Goal: Task Accomplishment & Management: Use online tool/utility

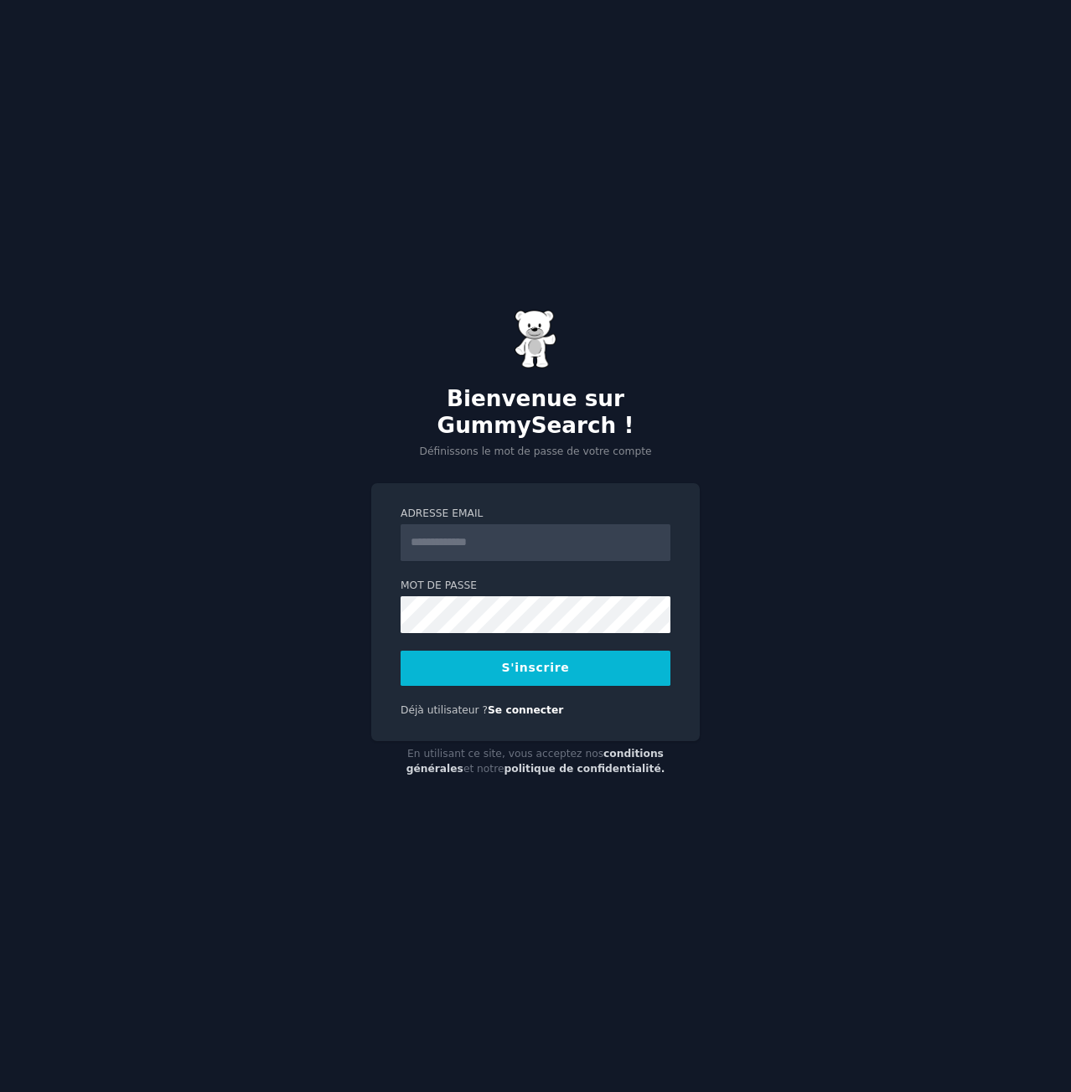
click at [422, 539] on input "Adresse email" at bounding box center [535, 542] width 270 height 37
type input "**********"
click at [495, 660] on button "S'inscrire" at bounding box center [535, 668] width 270 height 35
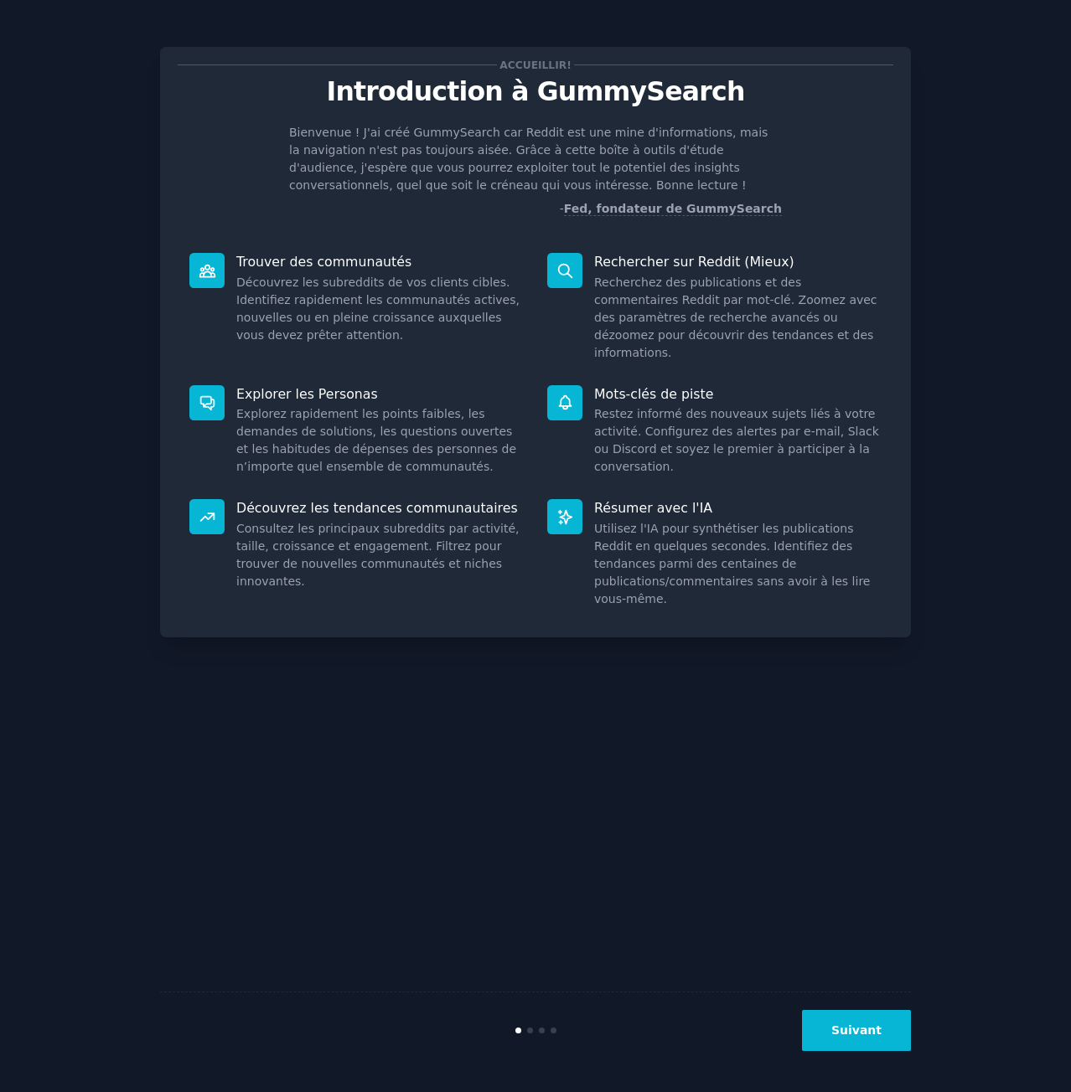
click at [870, 1035] on font "Suivant" at bounding box center [856, 1030] width 50 height 13
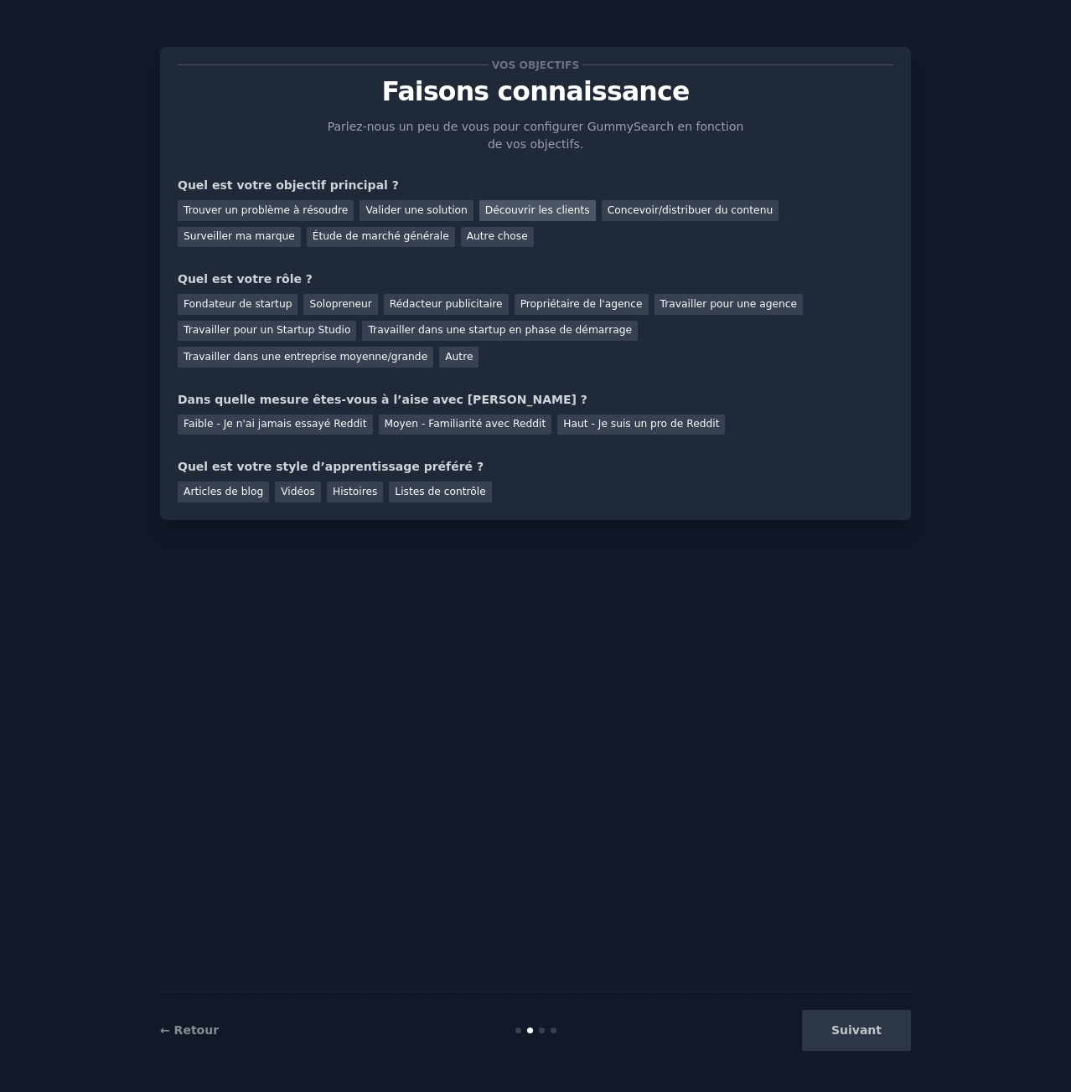
click at [517, 210] on font "Découvrir les clients" at bounding box center [537, 210] width 105 height 12
click at [309, 302] on font "Solopreneur" at bounding box center [340, 304] width 62 height 12
click at [266, 418] on font "Faible - Je n'ai jamais essayé Reddit" at bounding box center [274, 424] width 183 height 12
click at [286, 486] on font "Vidéos" at bounding box center [298, 492] width 34 height 12
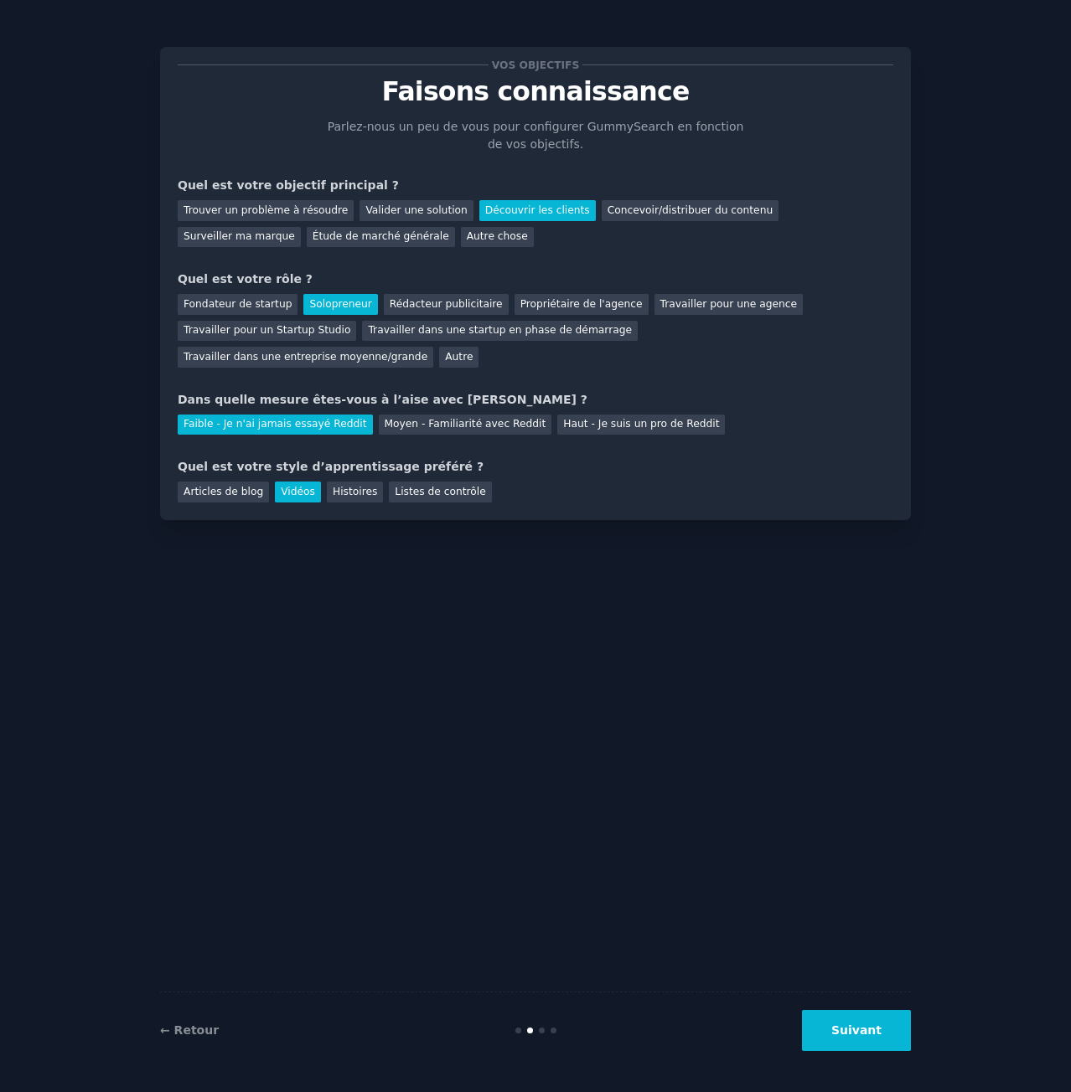
click at [831, 1035] on button "Suivant" at bounding box center [856, 1030] width 109 height 41
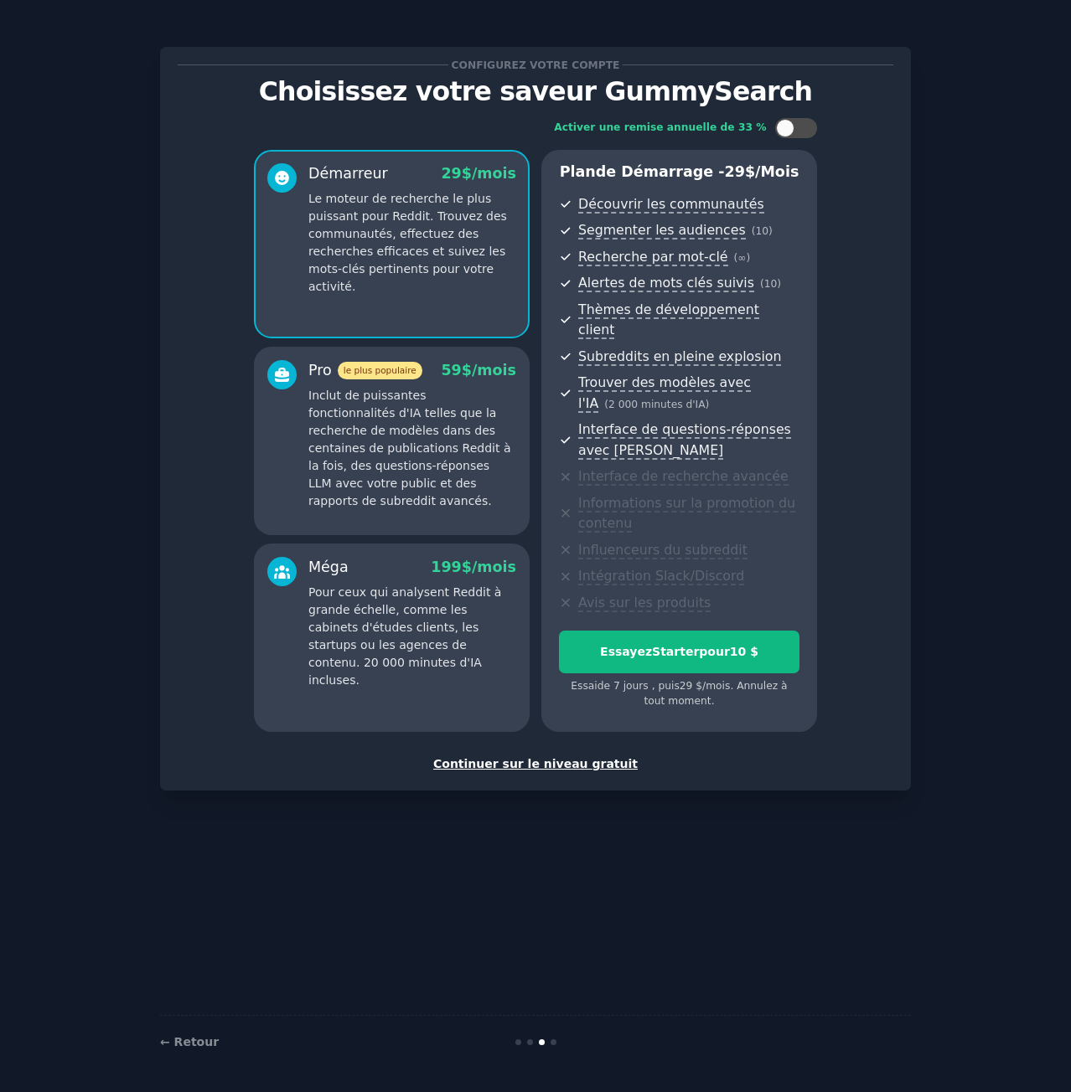
click at [519, 757] on font "Continuer sur le niveau gratuit" at bounding box center [535, 763] width 204 height 13
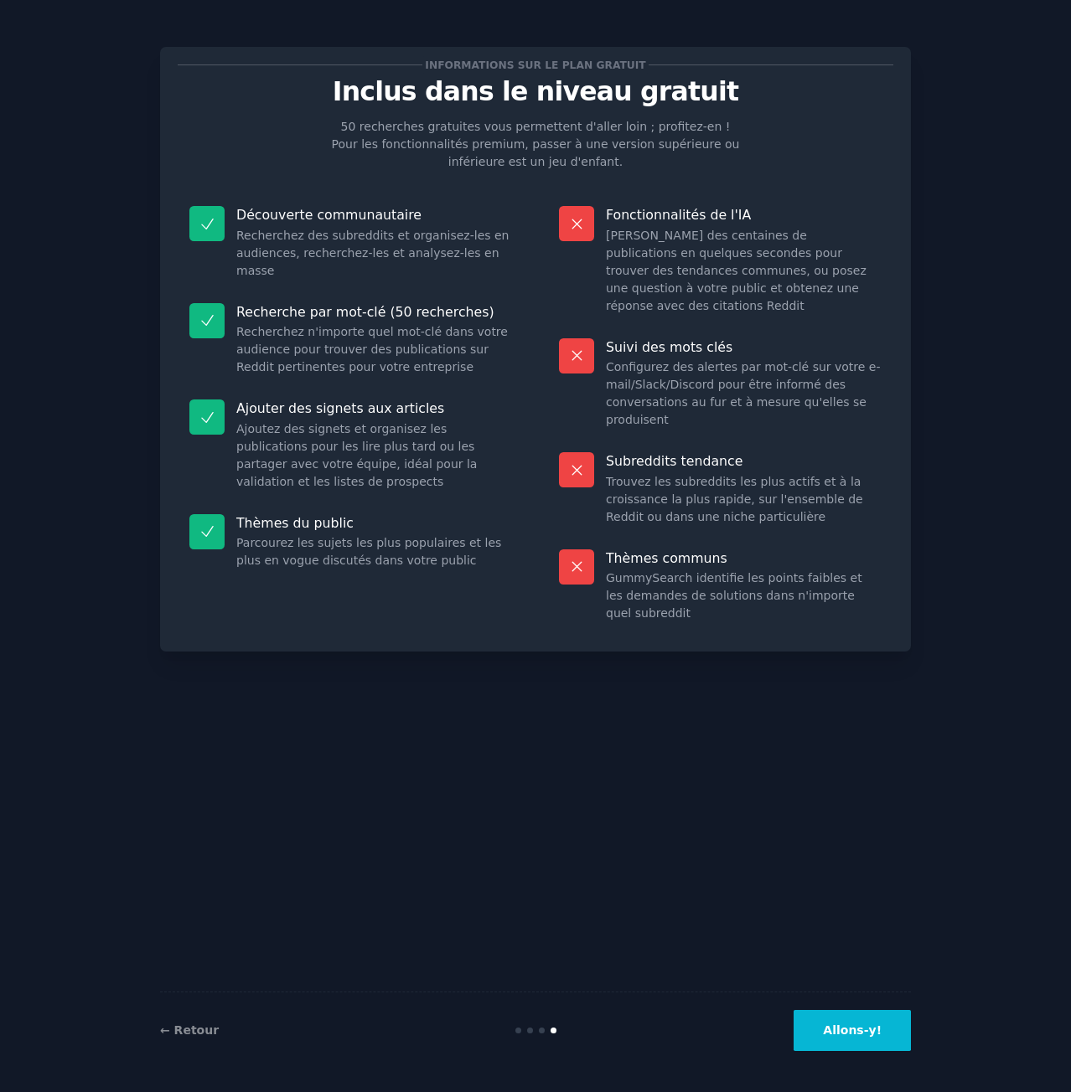
click at [875, 1035] on font "Allons-y!" at bounding box center [852, 1030] width 59 height 13
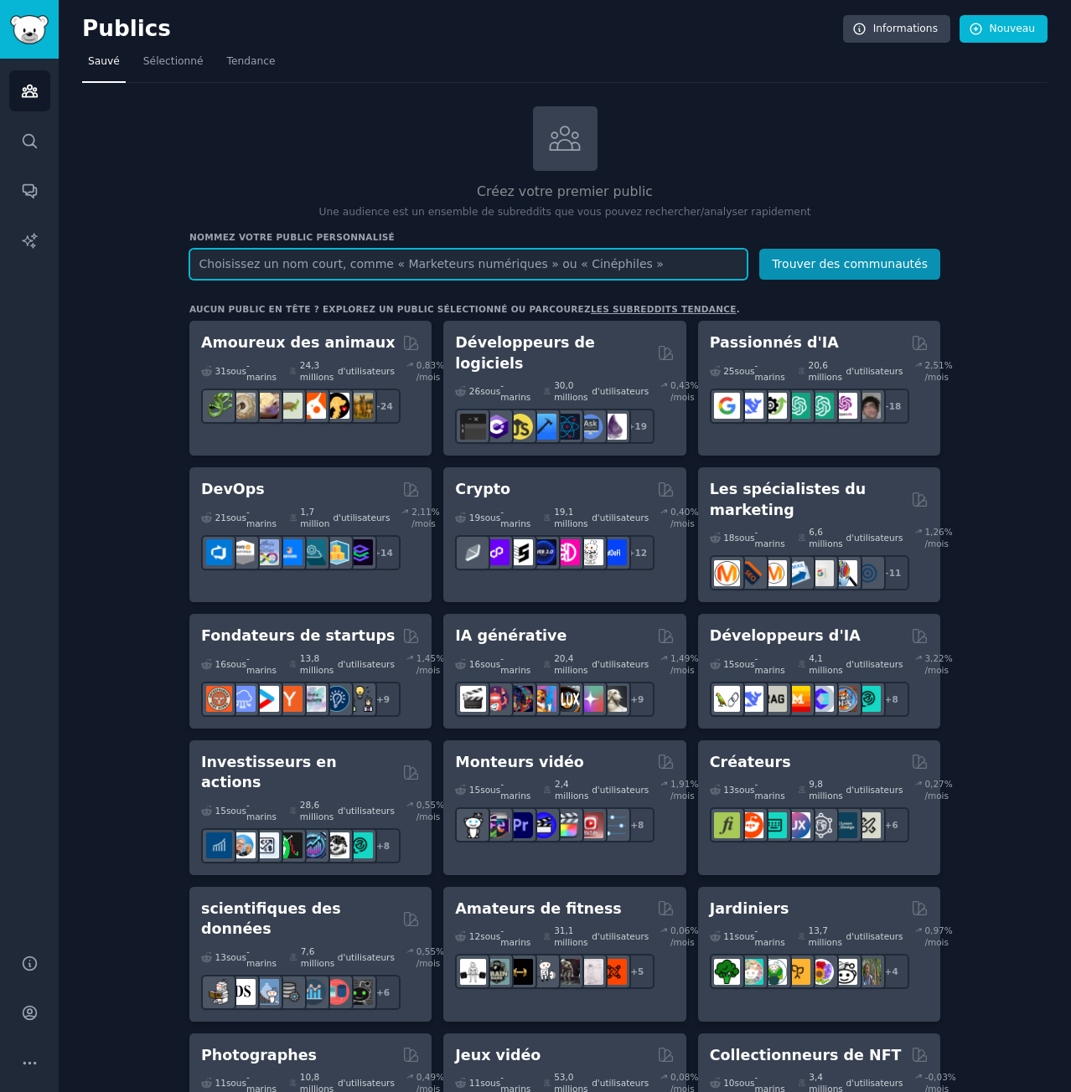
click at [389, 267] on input "text" at bounding box center [468, 264] width 558 height 31
type input "thérapeutes"
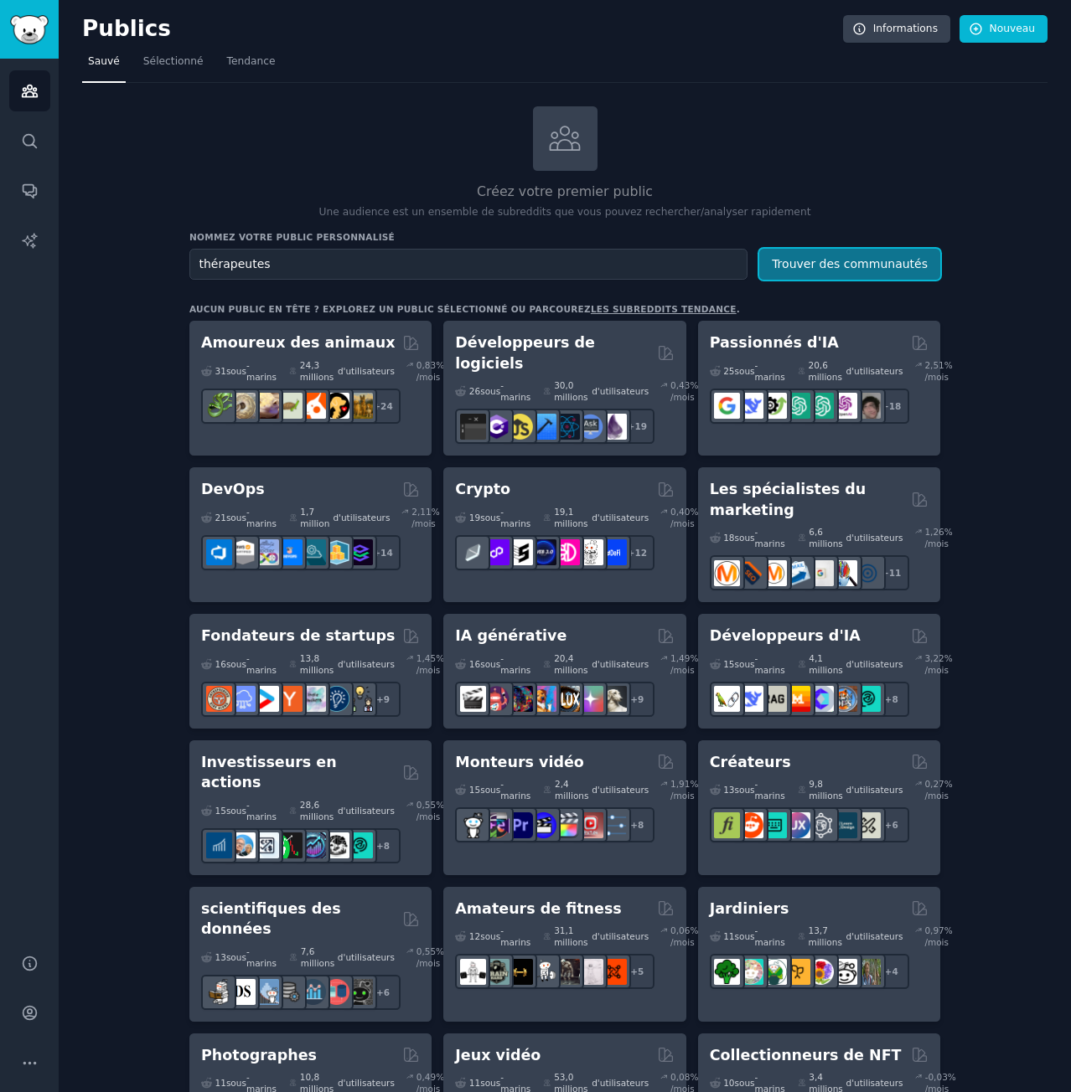
click at [872, 258] on font "Trouver des communautés" at bounding box center [849, 263] width 156 height 13
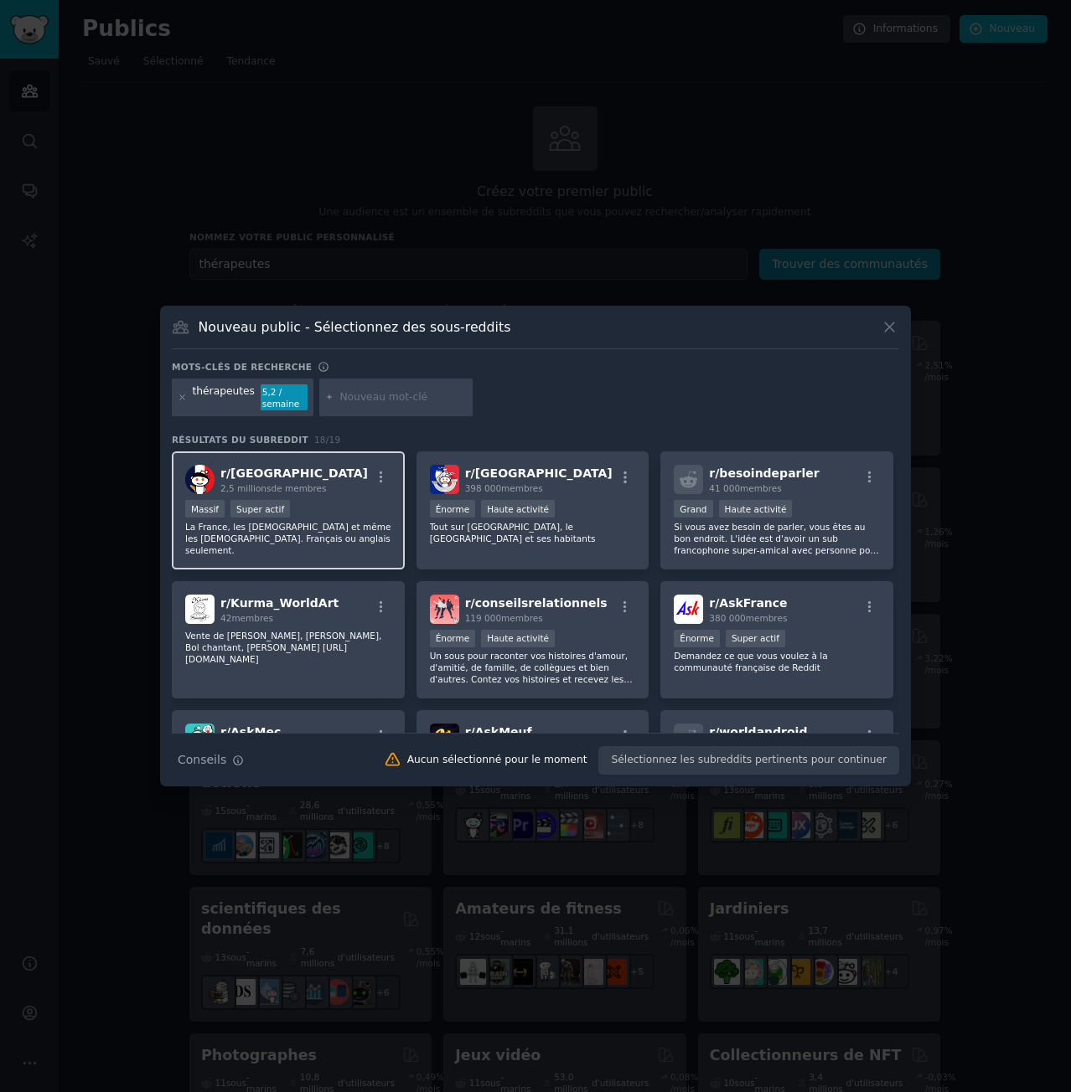
click at [324, 481] on div "r/ france 2,5 millions de membres" at bounding box center [288, 479] width 206 height 29
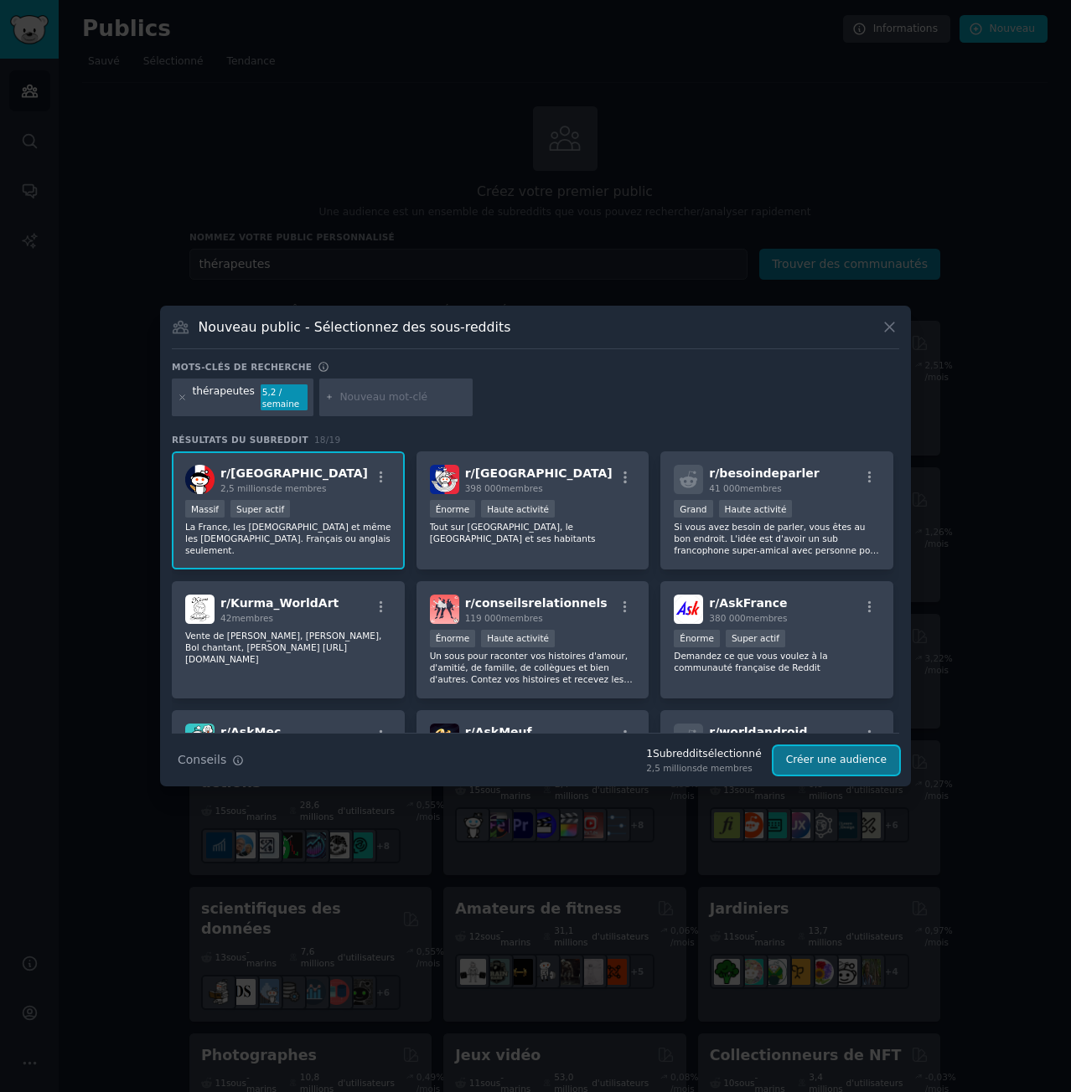
click at [864, 760] on font "Créer une audience" at bounding box center [836, 760] width 101 height 12
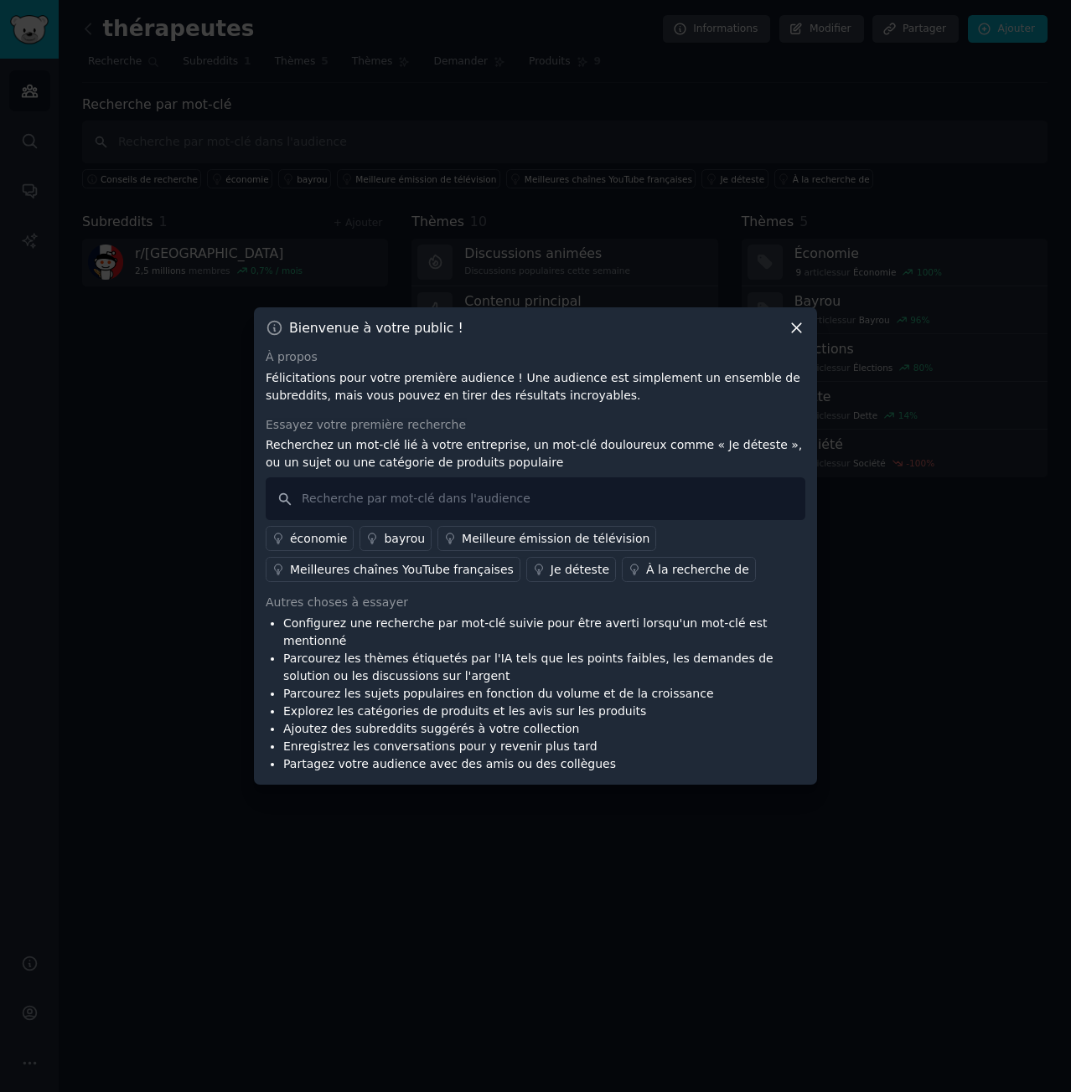
click at [790, 337] on icon at bounding box center [796, 328] width 18 height 18
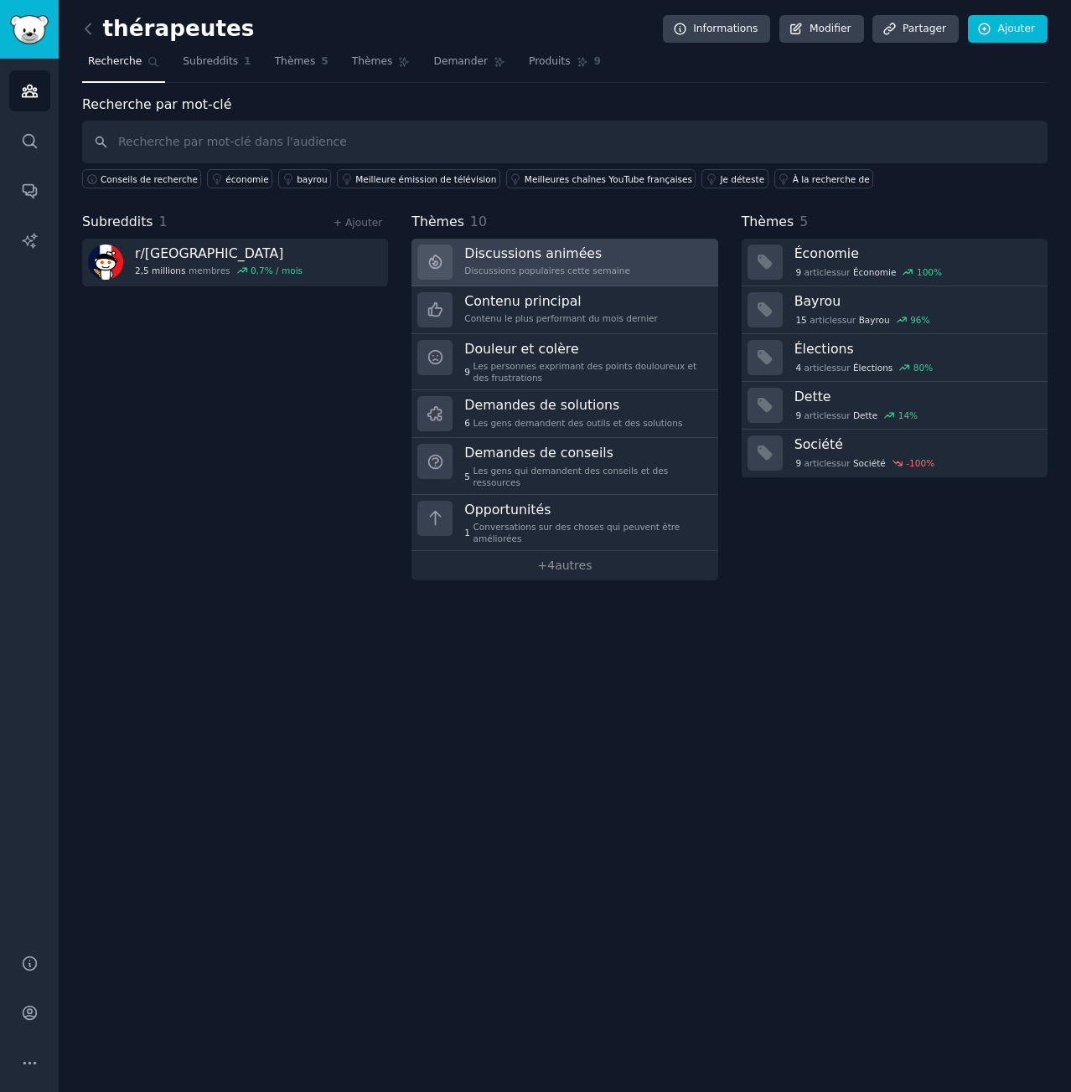
click at [572, 250] on font "Discussions animées" at bounding box center [532, 253] width 137 height 16
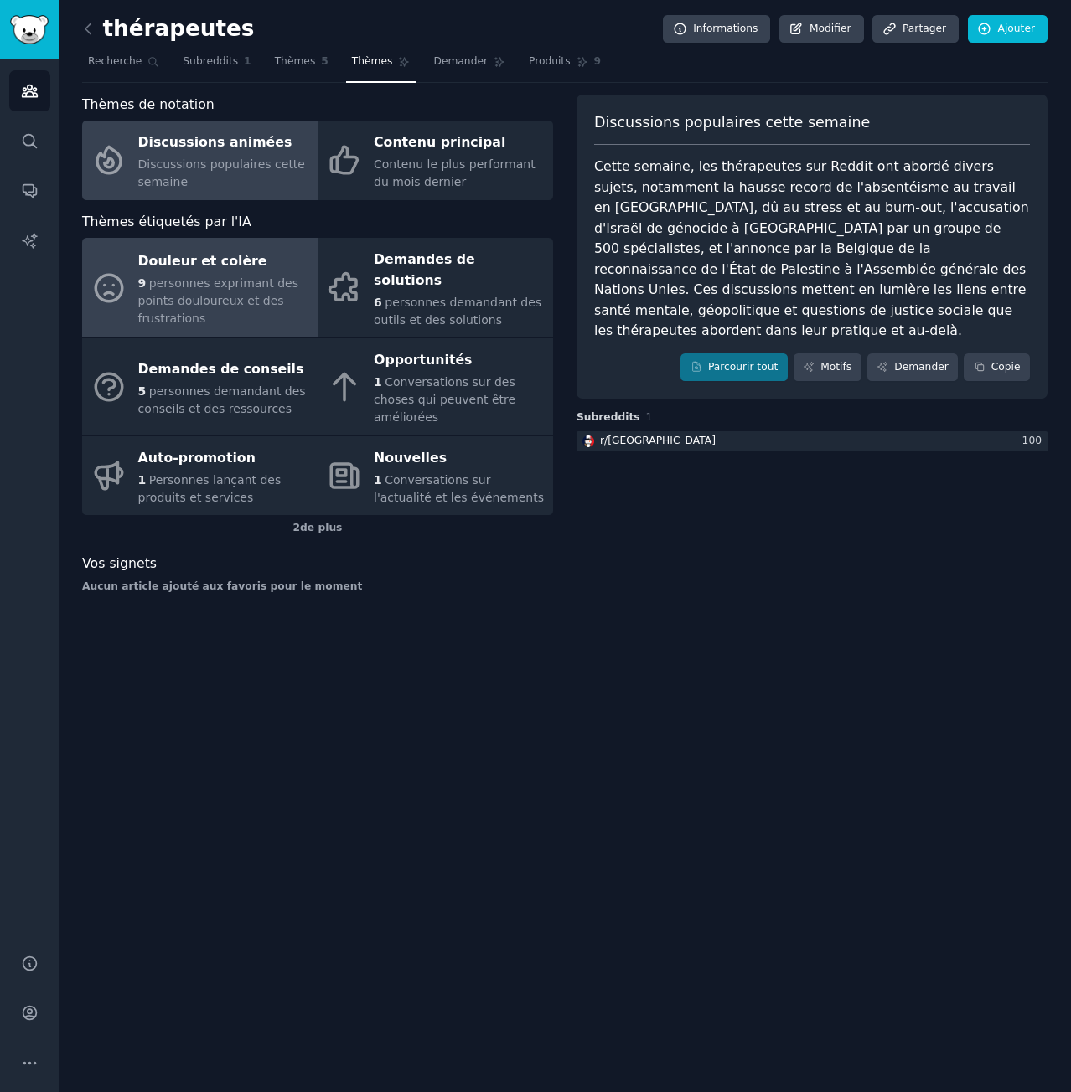
click at [267, 262] on div "Douleur et colère" at bounding box center [223, 261] width 171 height 27
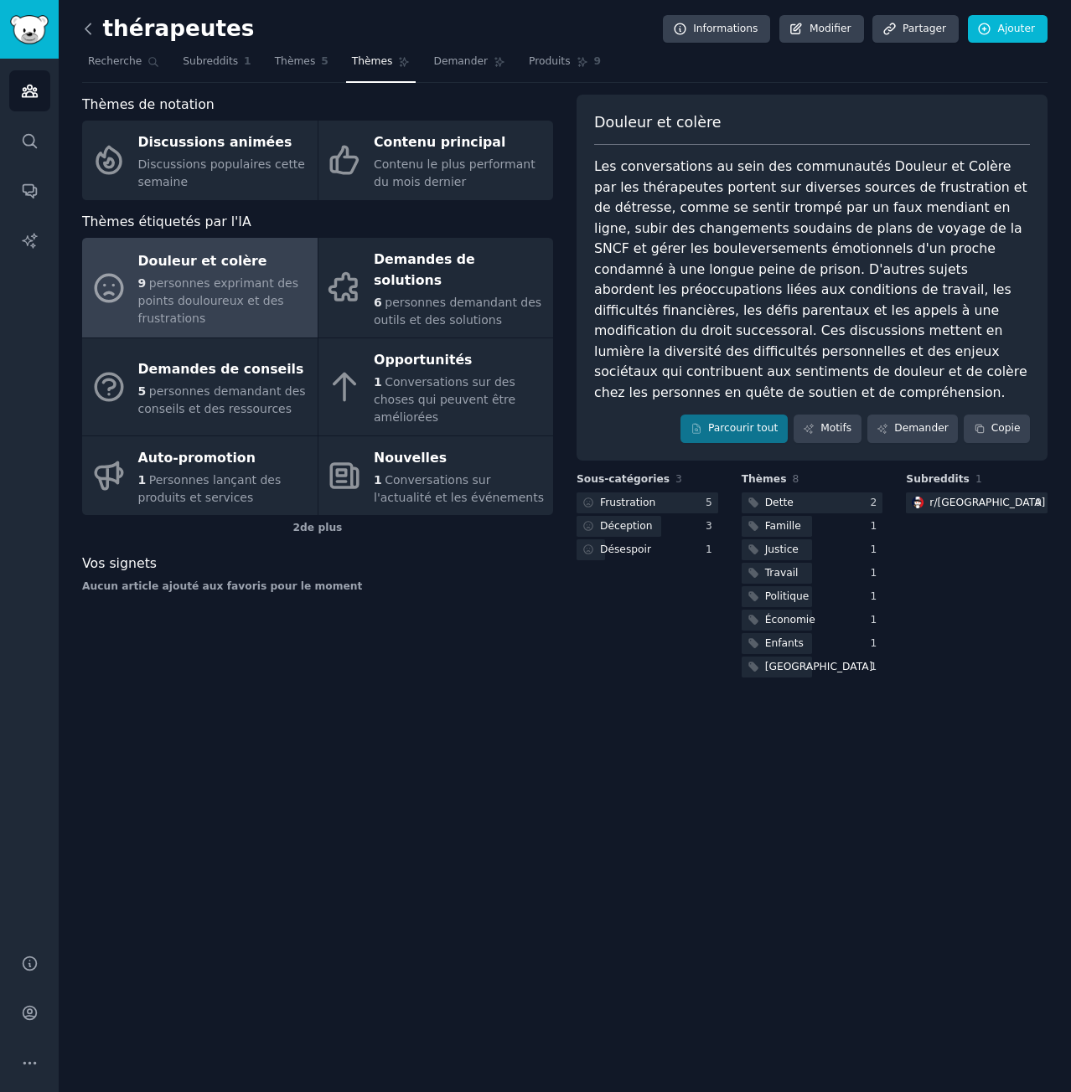
click at [94, 28] on icon at bounding box center [89, 29] width 18 height 18
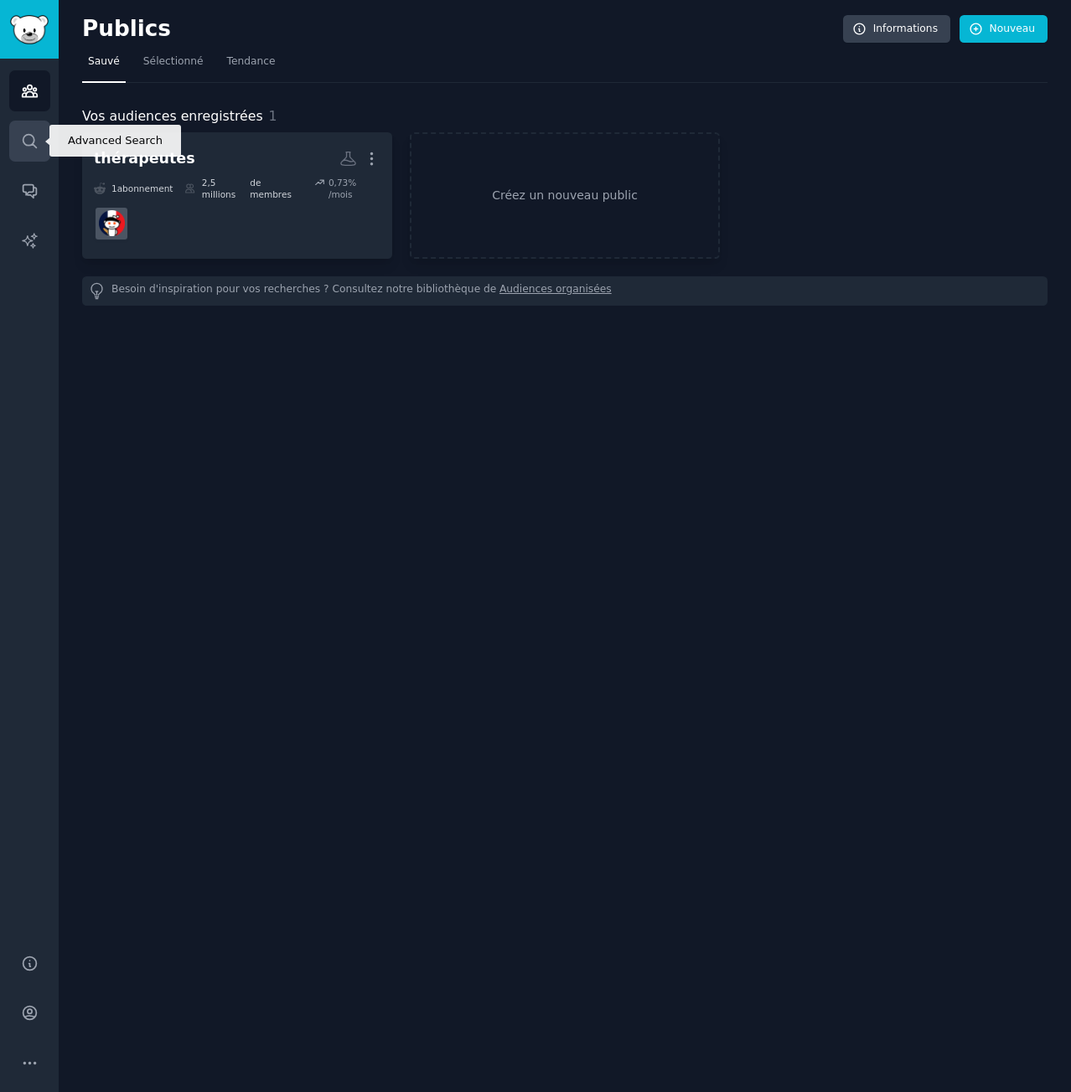
click at [36, 137] on icon "Barre latérale" at bounding box center [30, 141] width 18 height 18
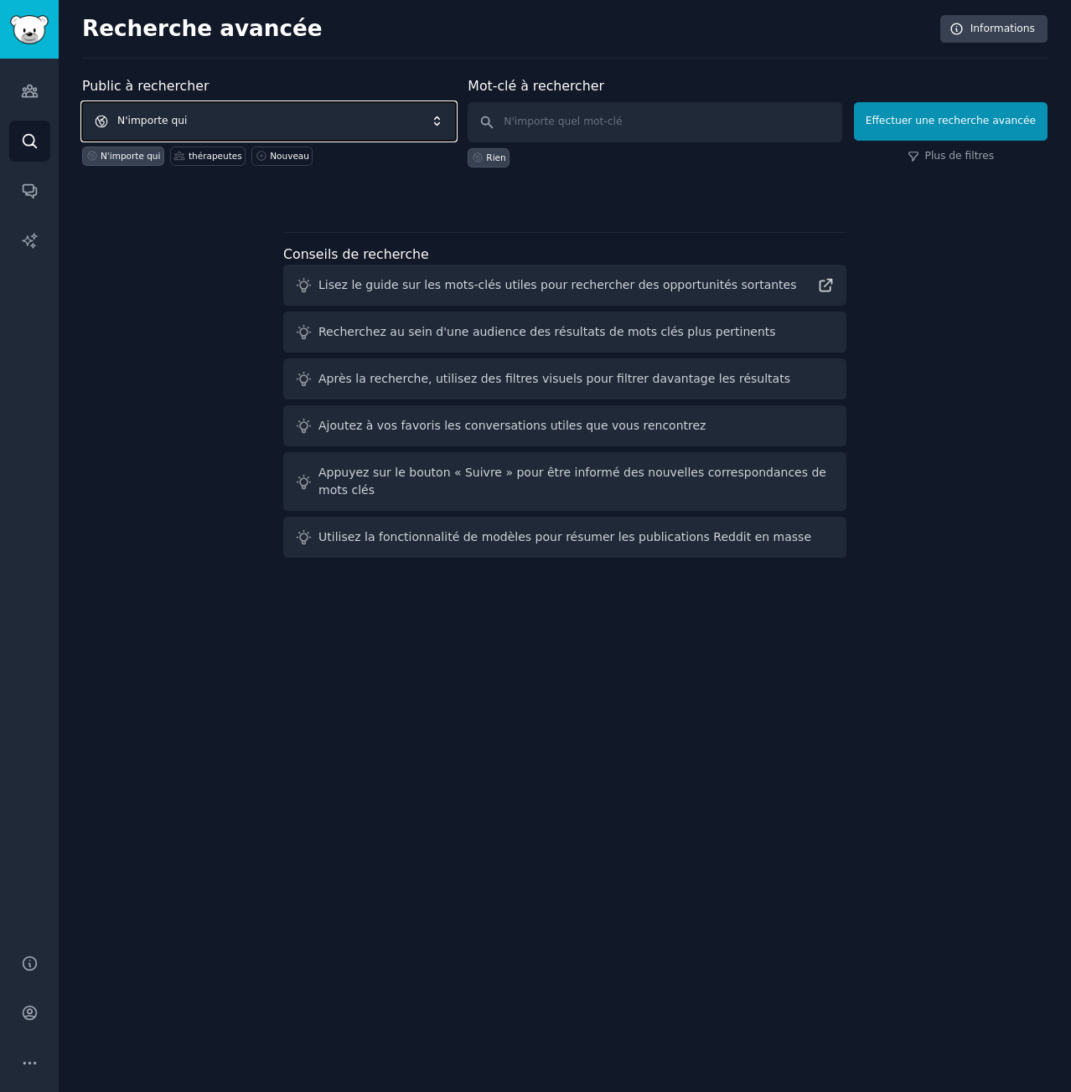
click at [200, 118] on span "N'importe qui" at bounding box center [269, 121] width 374 height 39
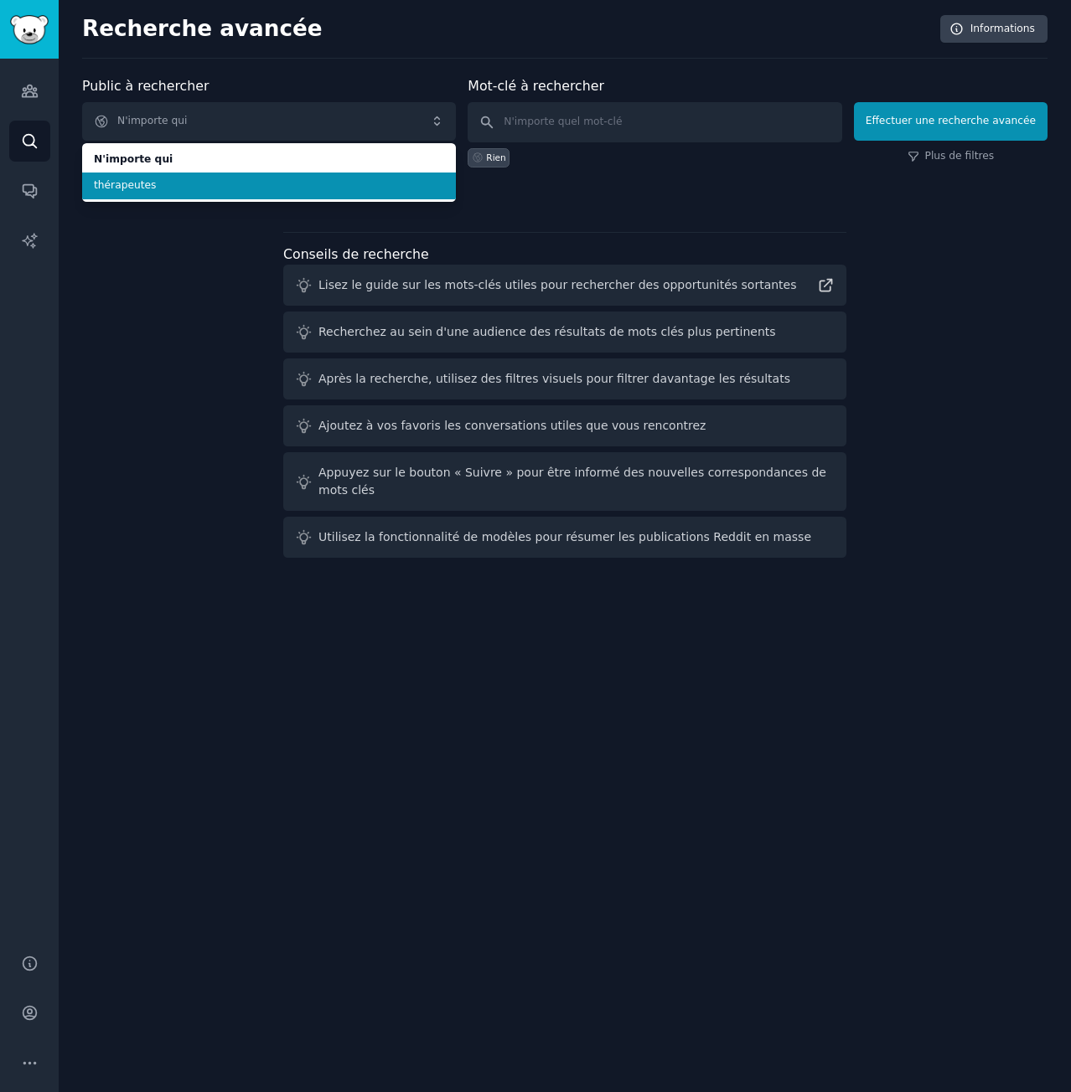
click at [168, 184] on span "thérapeutes" at bounding box center [269, 185] width 350 height 15
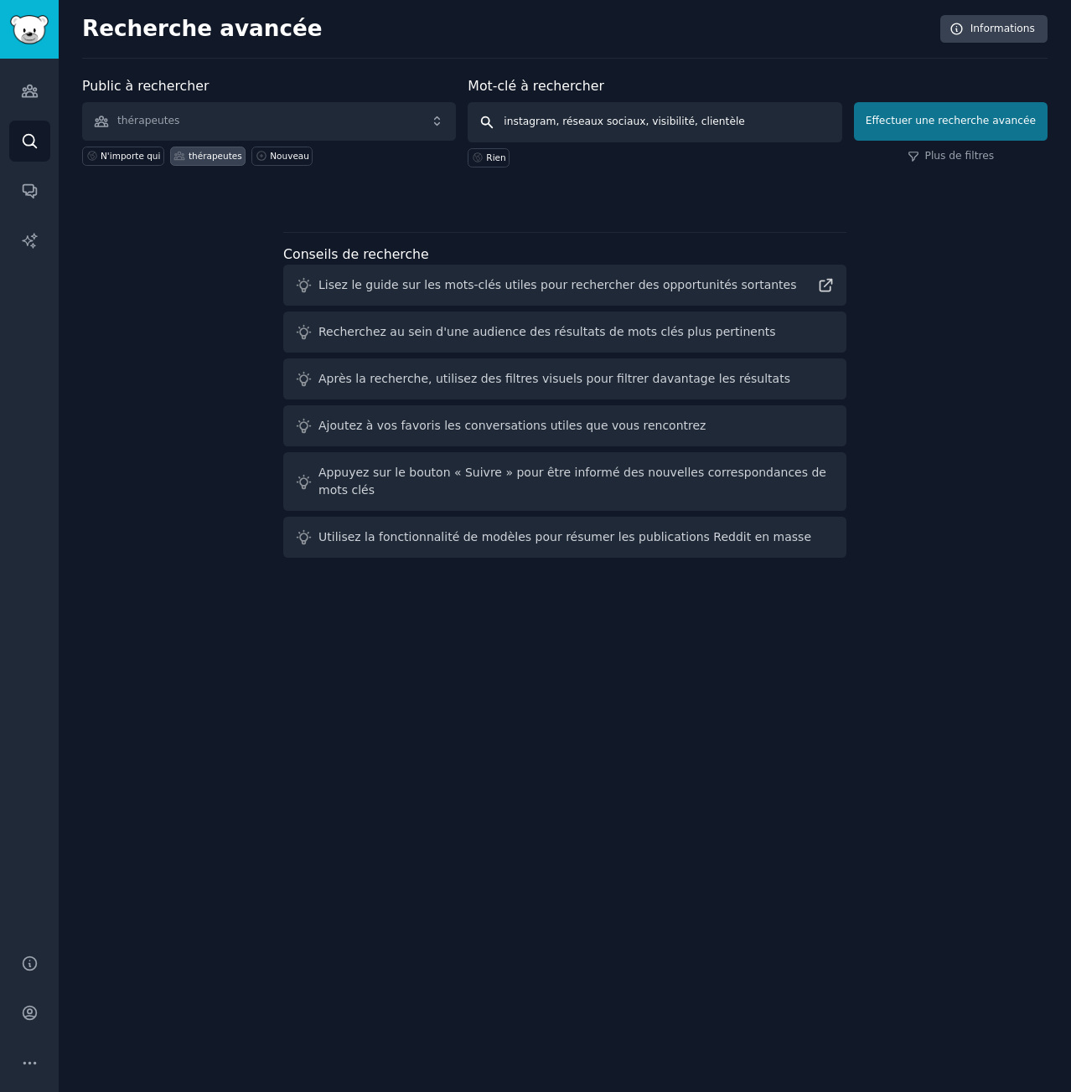
type input "instagram, réseaux sociaux, visibilité, clientèle"
click at [983, 113] on button "Effectuer une recherche avancée" at bounding box center [951, 121] width 194 height 39
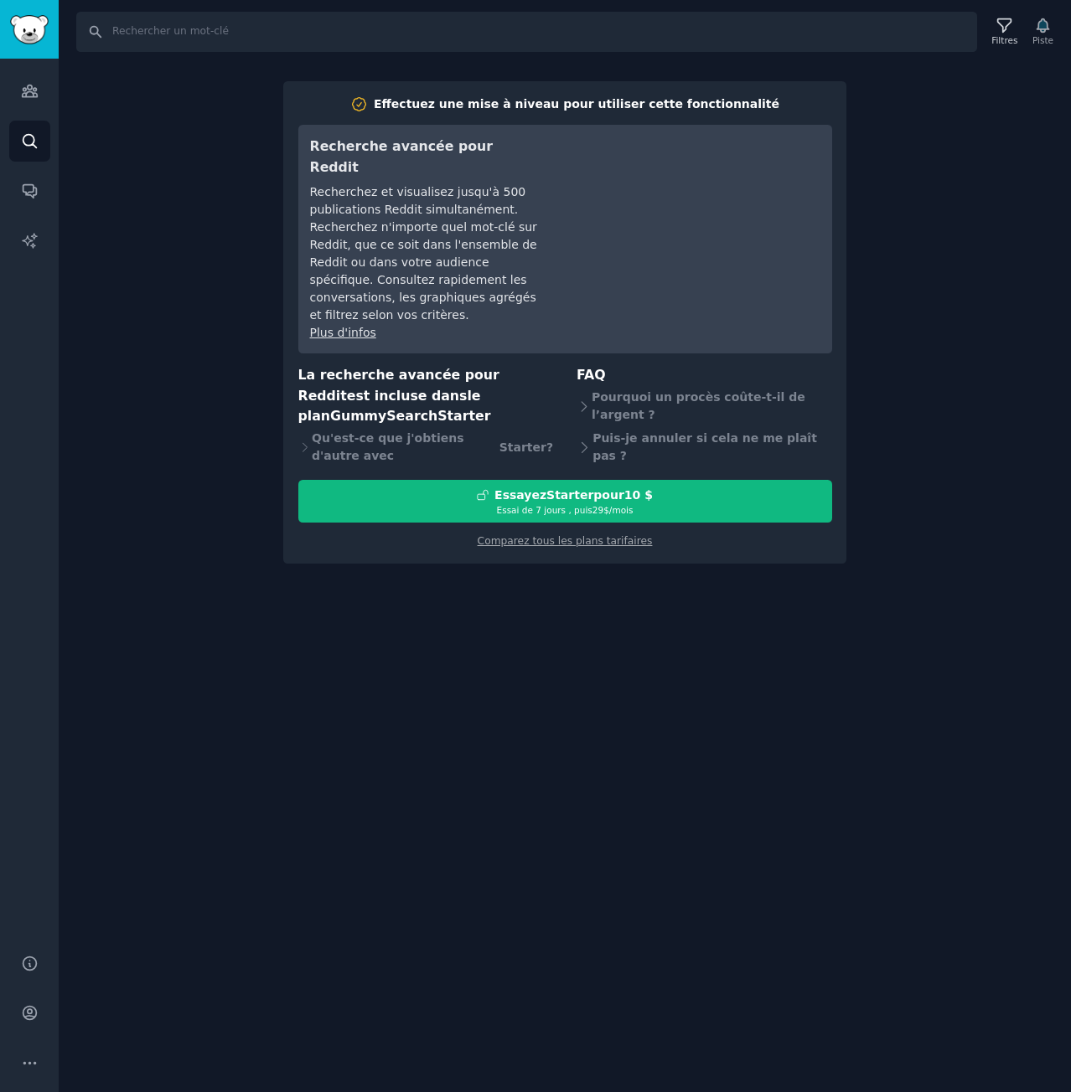
click at [502, 619] on div "Recherche Filtres Piste Effectuez une mise à niveau pour utiliser cette fonctio…" at bounding box center [565, 546] width 1012 height 1092
click at [25, 85] on icon "Barre latérale" at bounding box center [30, 91] width 18 height 18
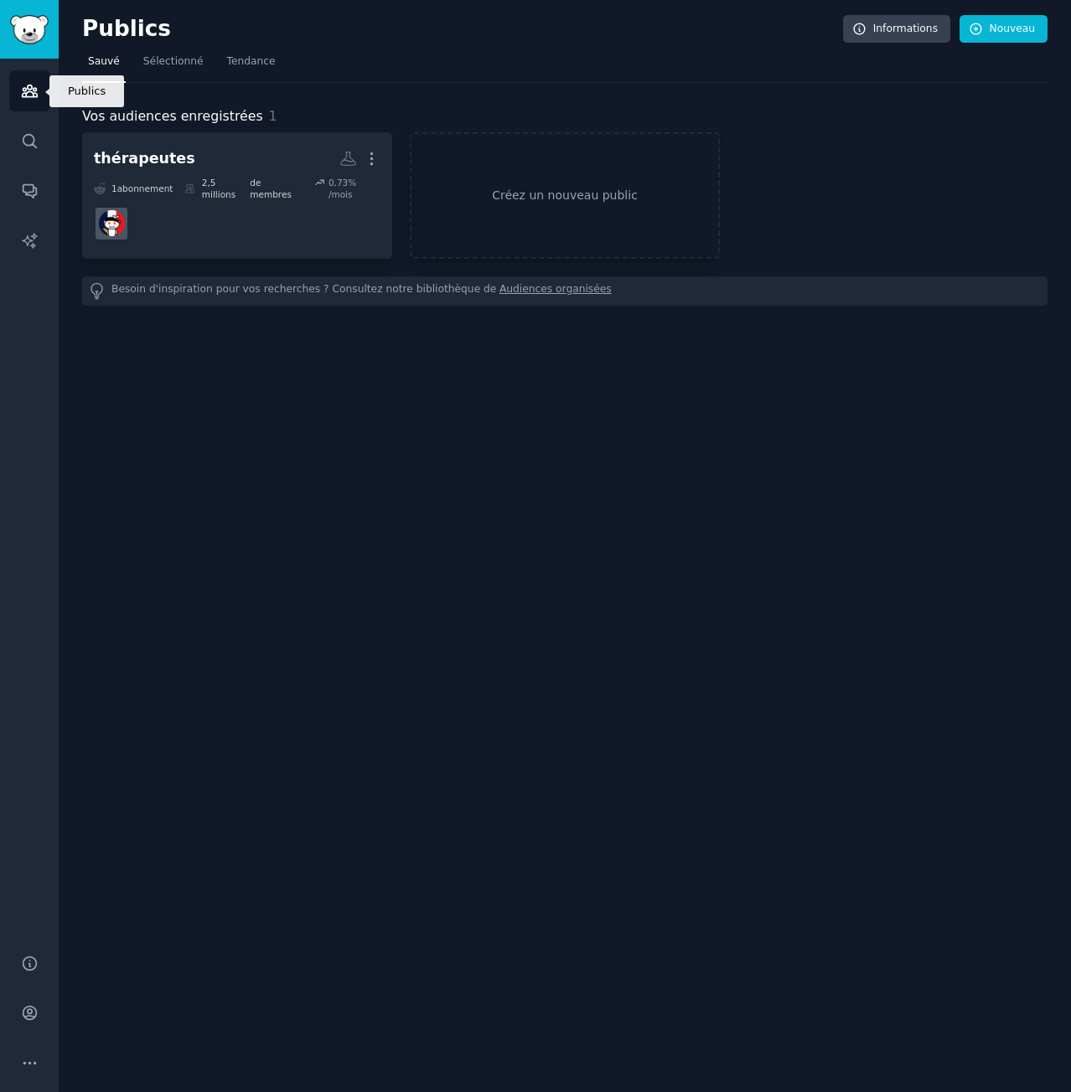
click at [24, 90] on icon "Barre latérale" at bounding box center [30, 91] width 18 height 18
click at [44, 15] on img "Barre latérale" at bounding box center [29, 29] width 39 height 29
click at [112, 62] on font "Sauvé" at bounding box center [104, 61] width 32 height 12
click at [176, 62] on font "Sélectionné" at bounding box center [173, 61] width 60 height 12
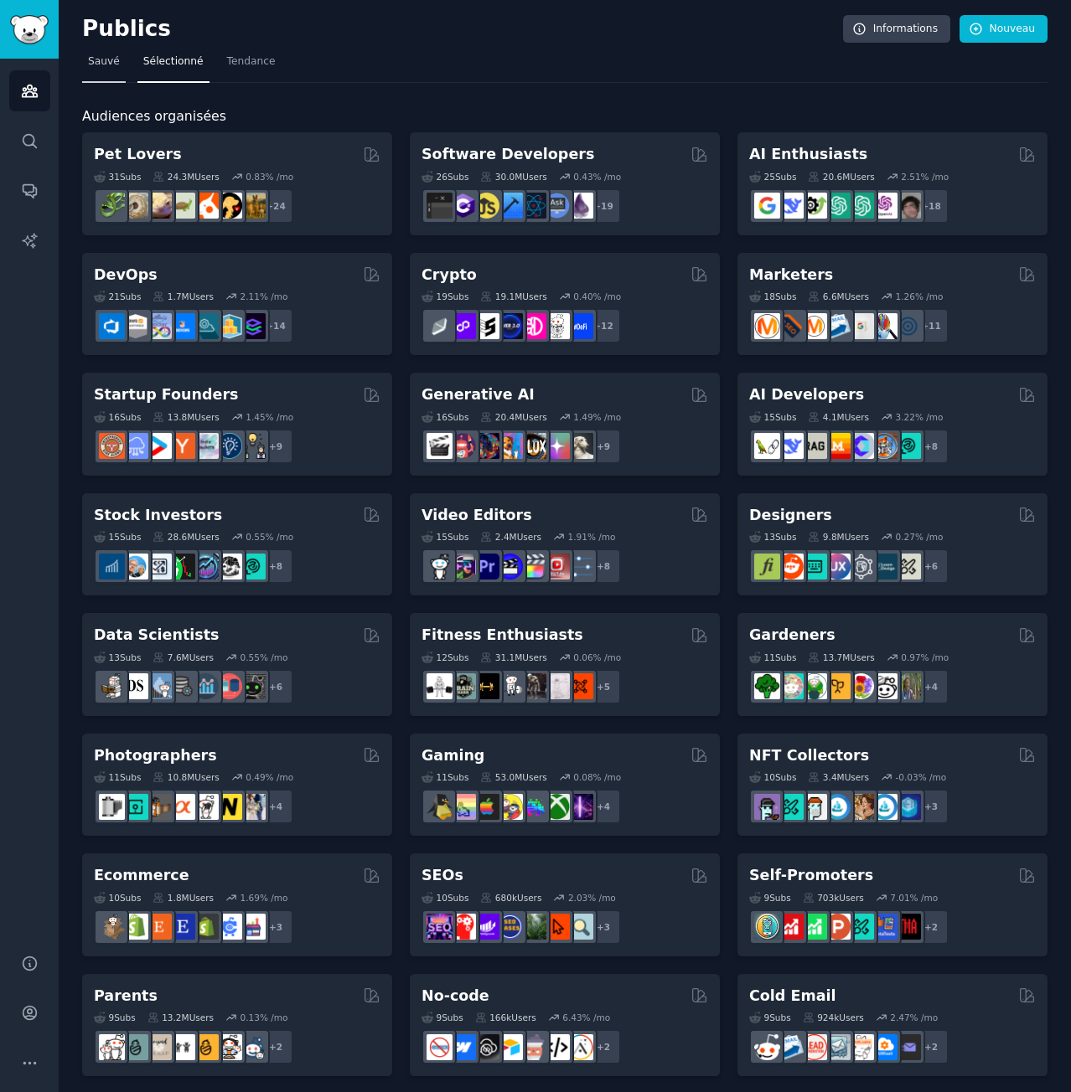
click at [97, 61] on font "Sauvé" at bounding box center [104, 61] width 32 height 12
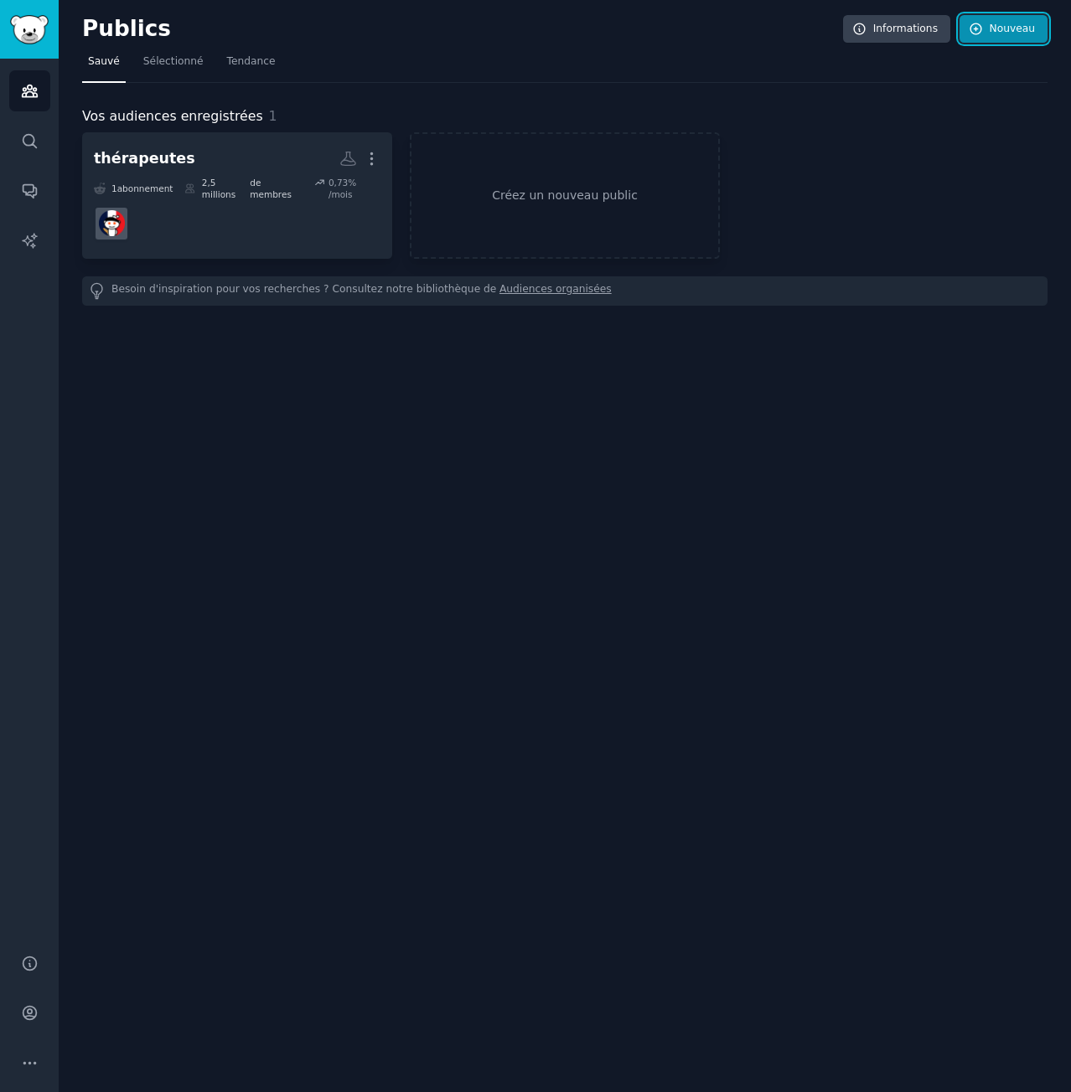
click at [1024, 29] on font "Nouveau" at bounding box center [1011, 29] width 45 height 12
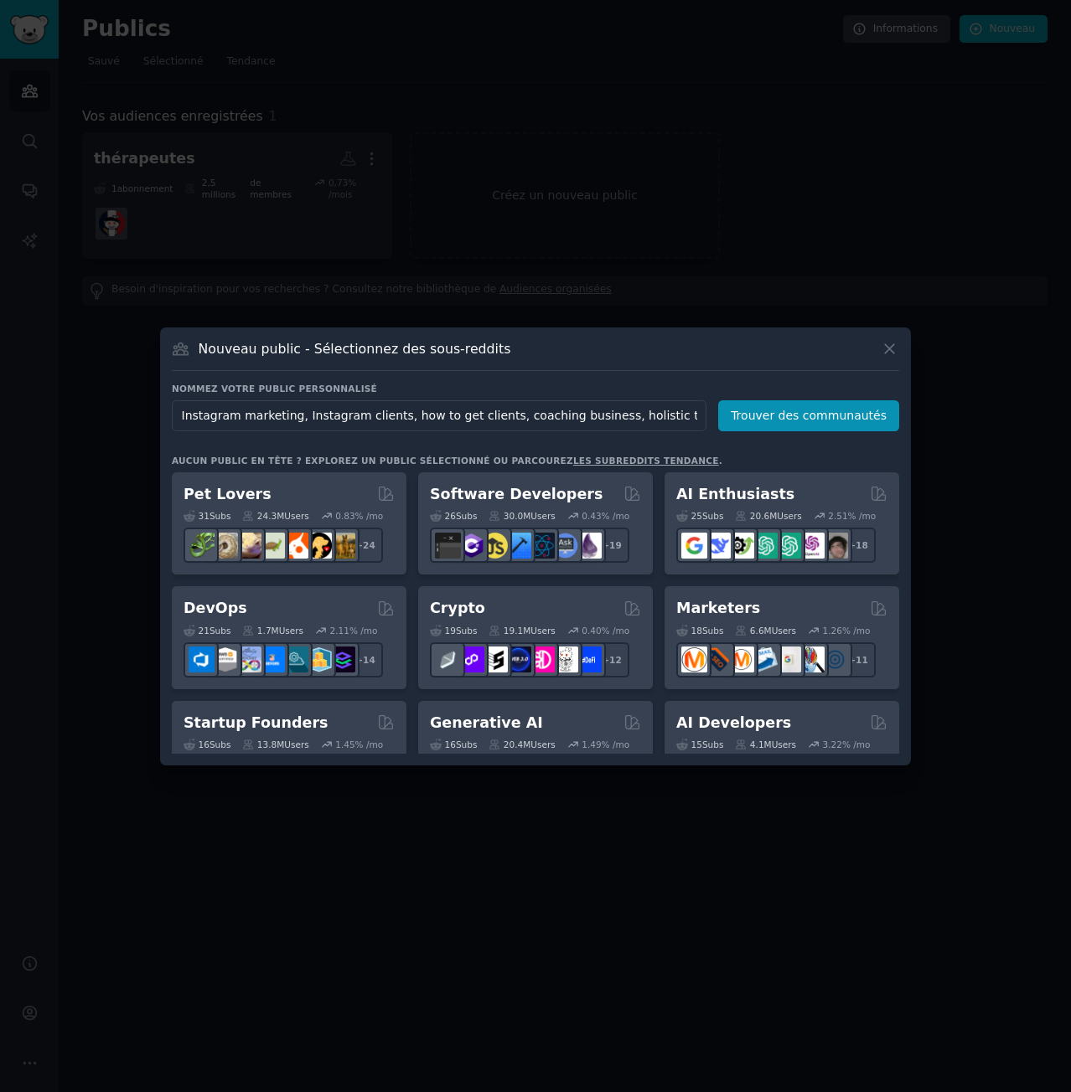
scroll to position [0, 436]
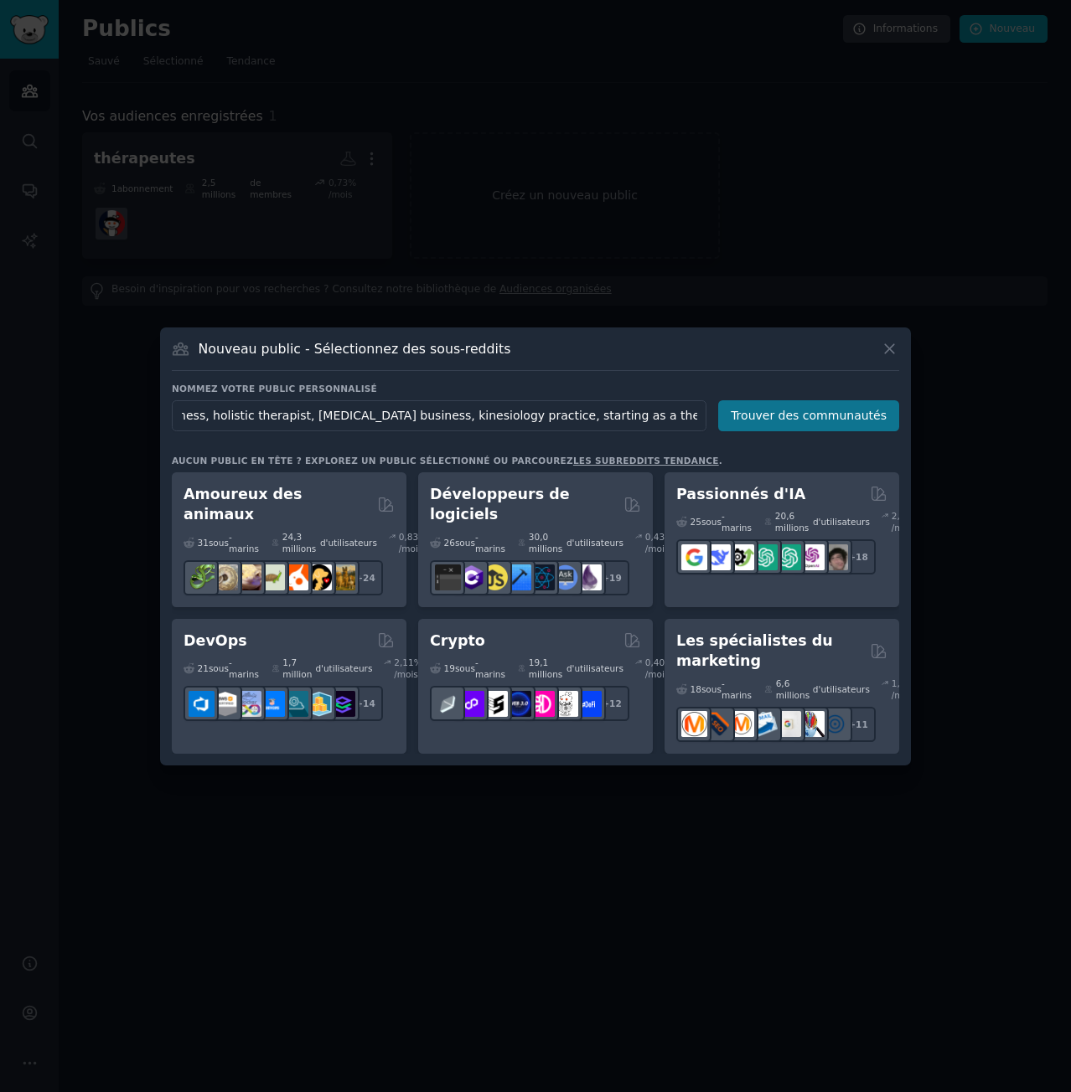
type input "Instagram marketing, Instagram clients, how to get clients, coaching business, …"
click at [820, 409] on font "Trouver des communautés" at bounding box center [808, 415] width 156 height 13
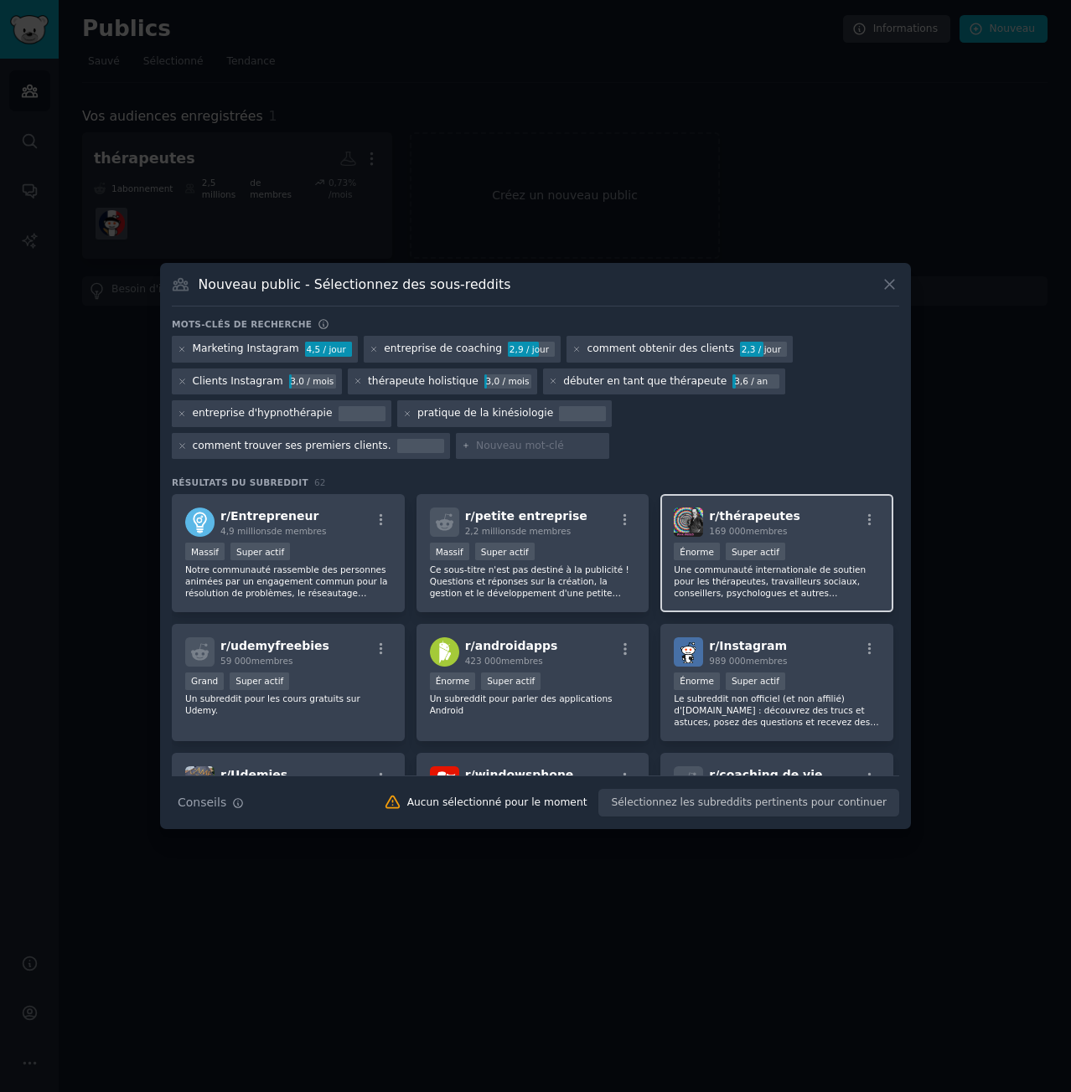
click at [806, 520] on div "r/ thérapeutes 169 000 membres" at bounding box center [776, 522] width 206 height 29
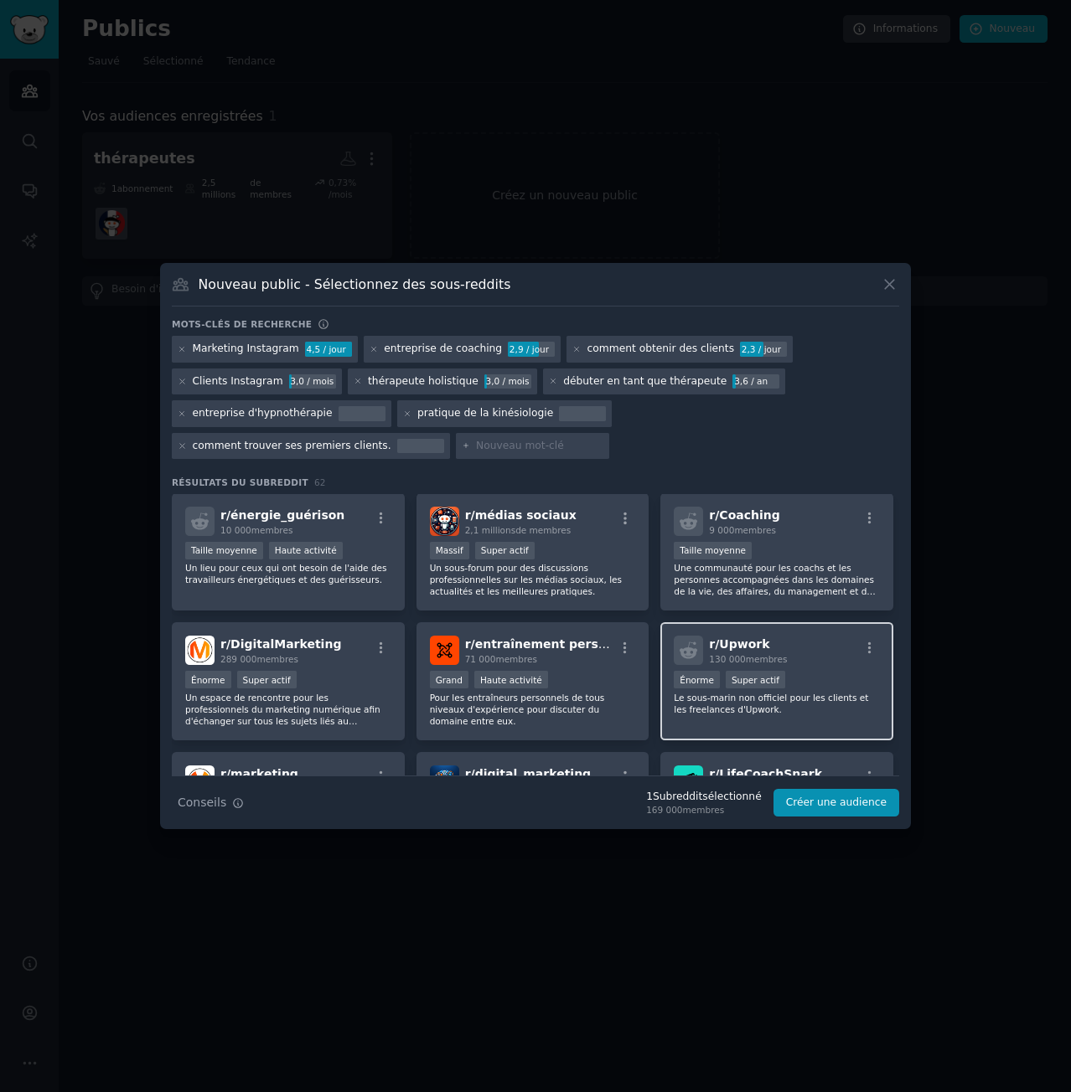
scroll to position [419, 0]
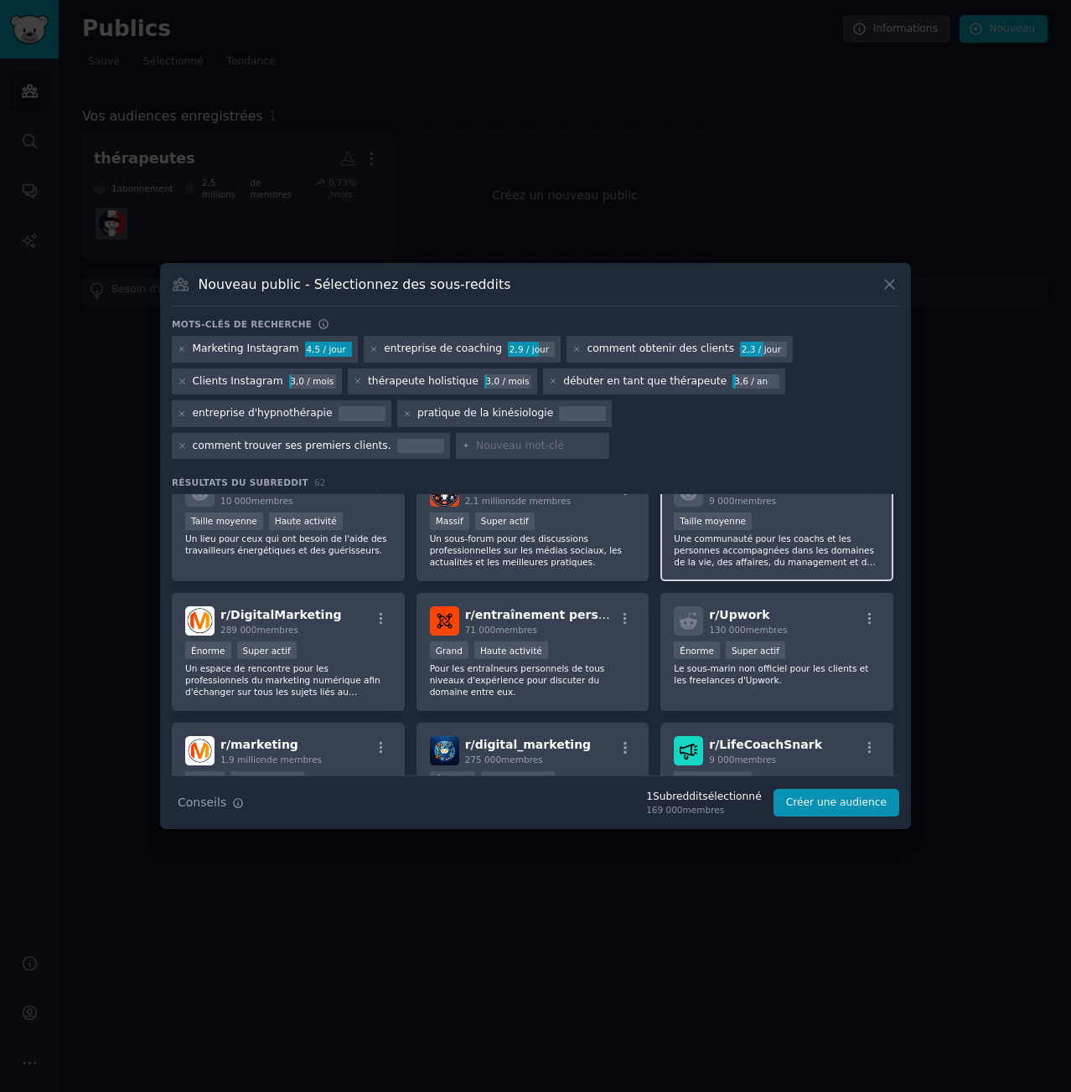
click at [787, 517] on div "Taille moyenne" at bounding box center [776, 523] width 206 height 21
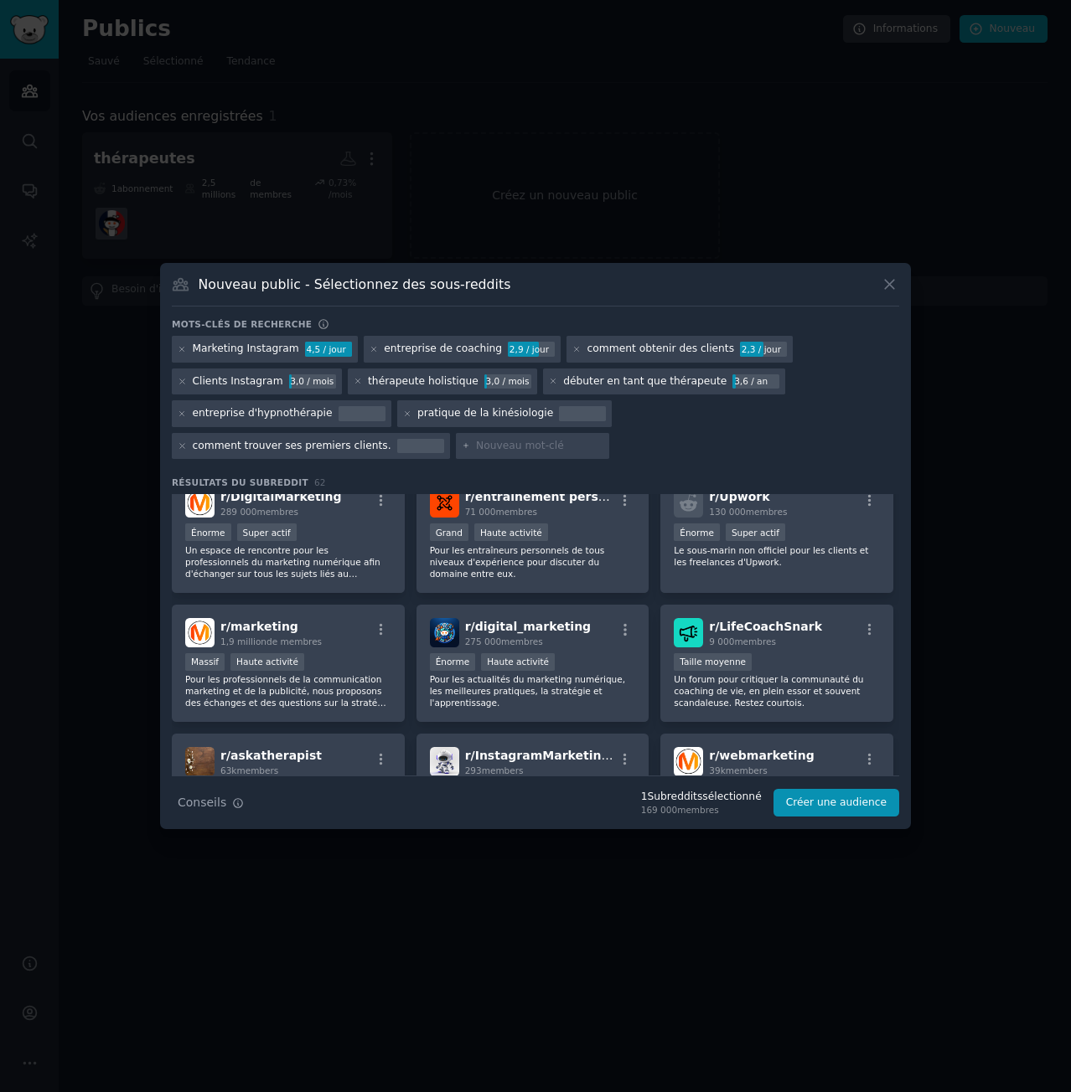
scroll to position [586, 0]
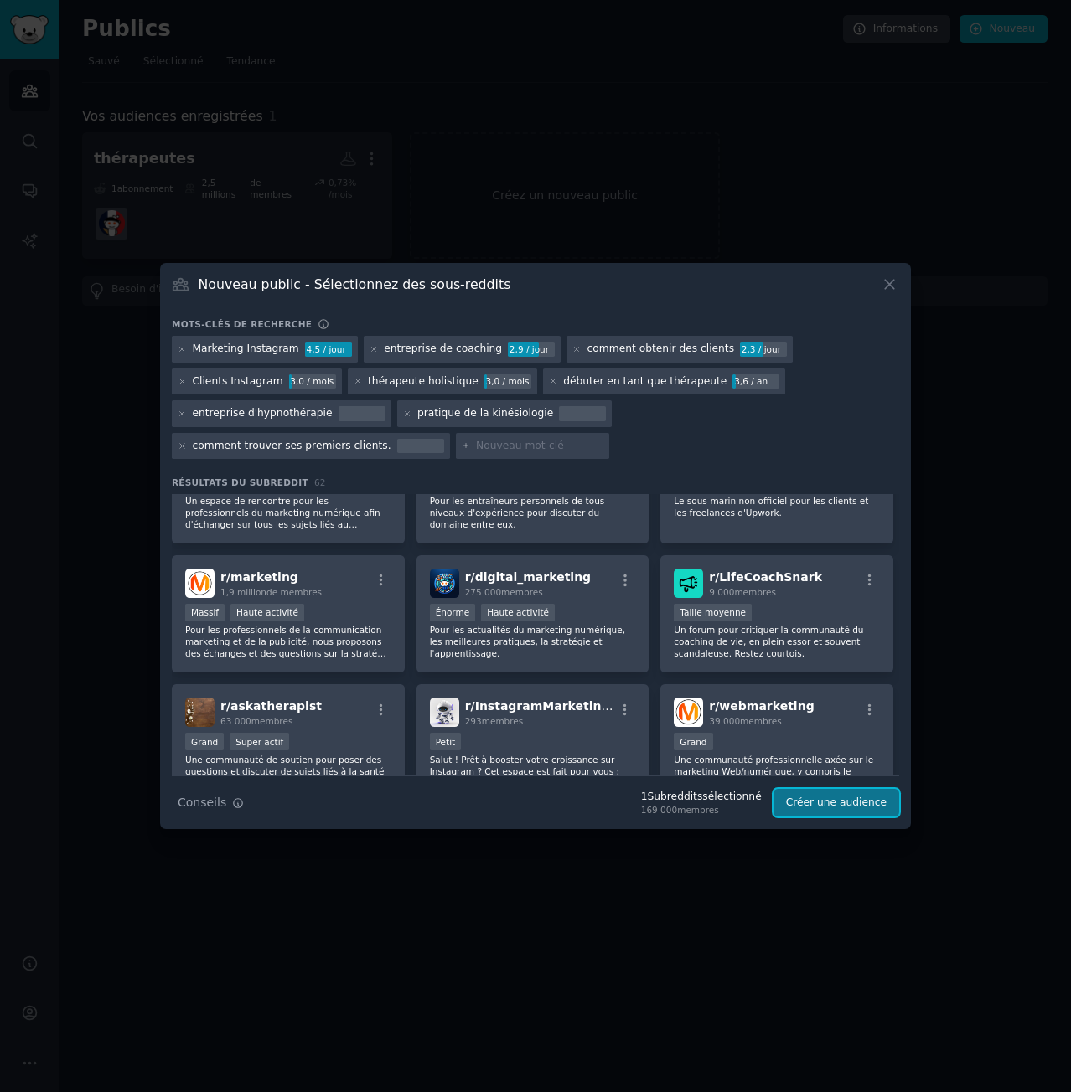
click at [849, 800] on font "Créer une audience" at bounding box center [836, 803] width 101 height 12
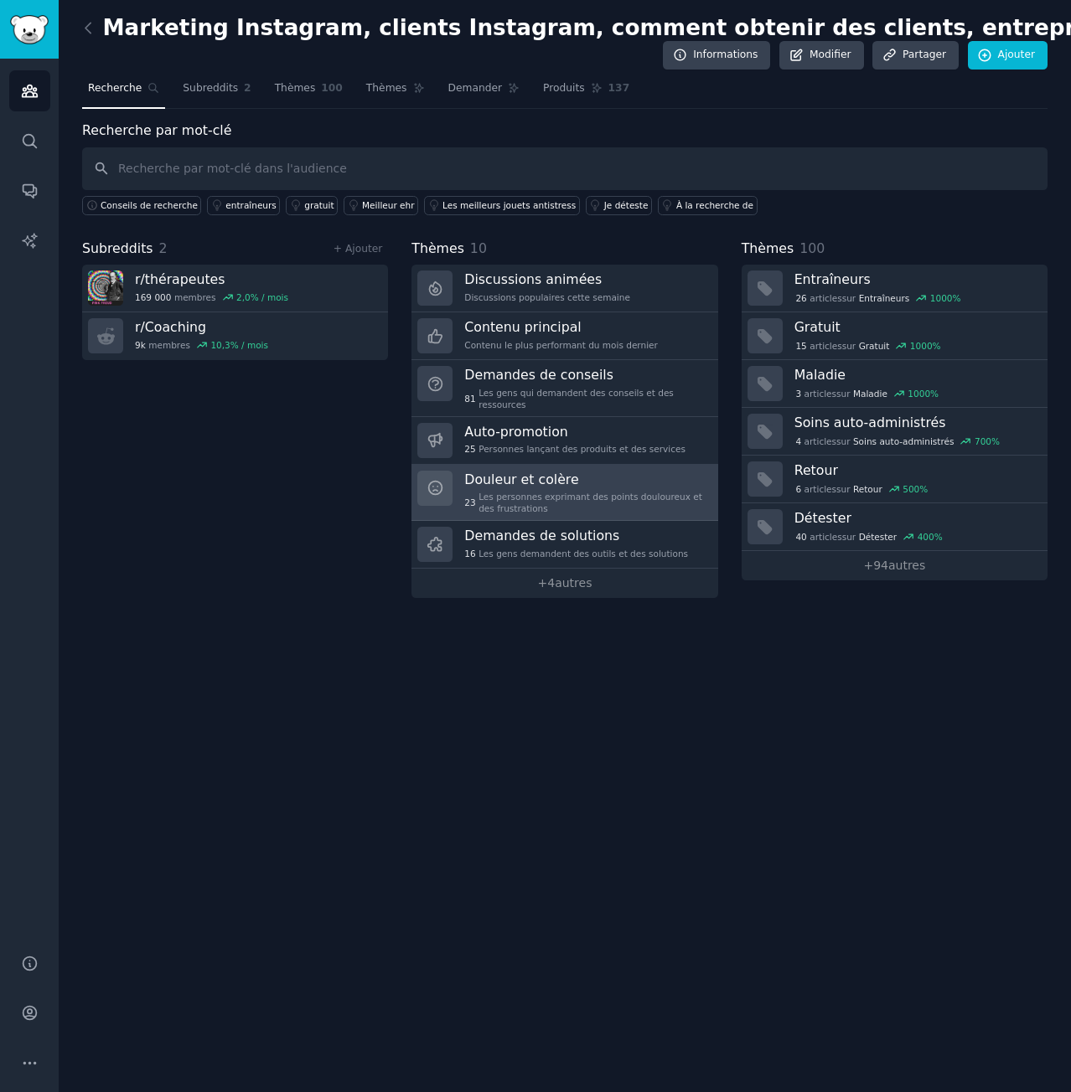
click at [550, 492] on font "Les personnes exprimant des points douloureux et des frustrations" at bounding box center [590, 503] width 224 height 22
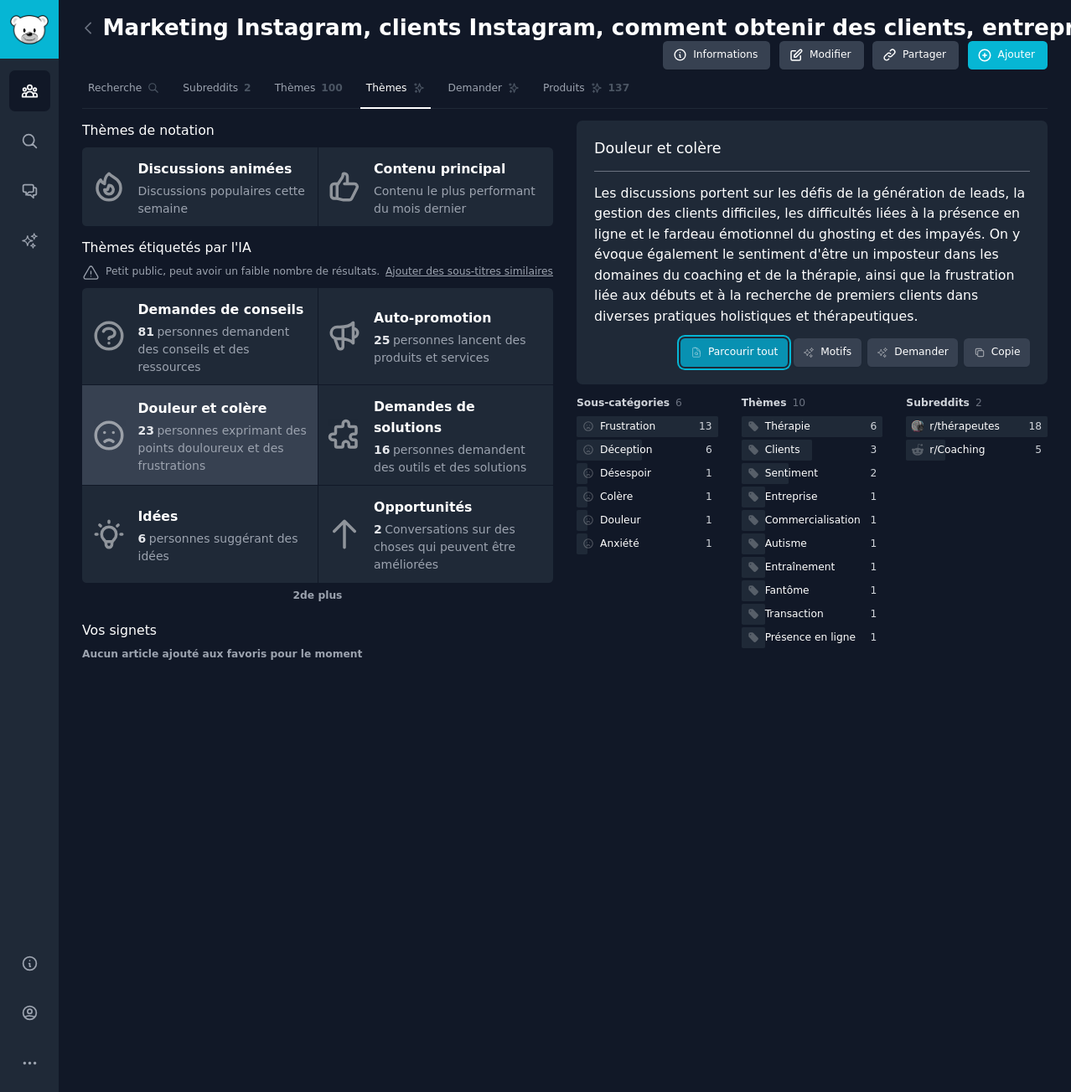
click at [725, 346] on font "Parcourir tout" at bounding box center [743, 352] width 70 height 12
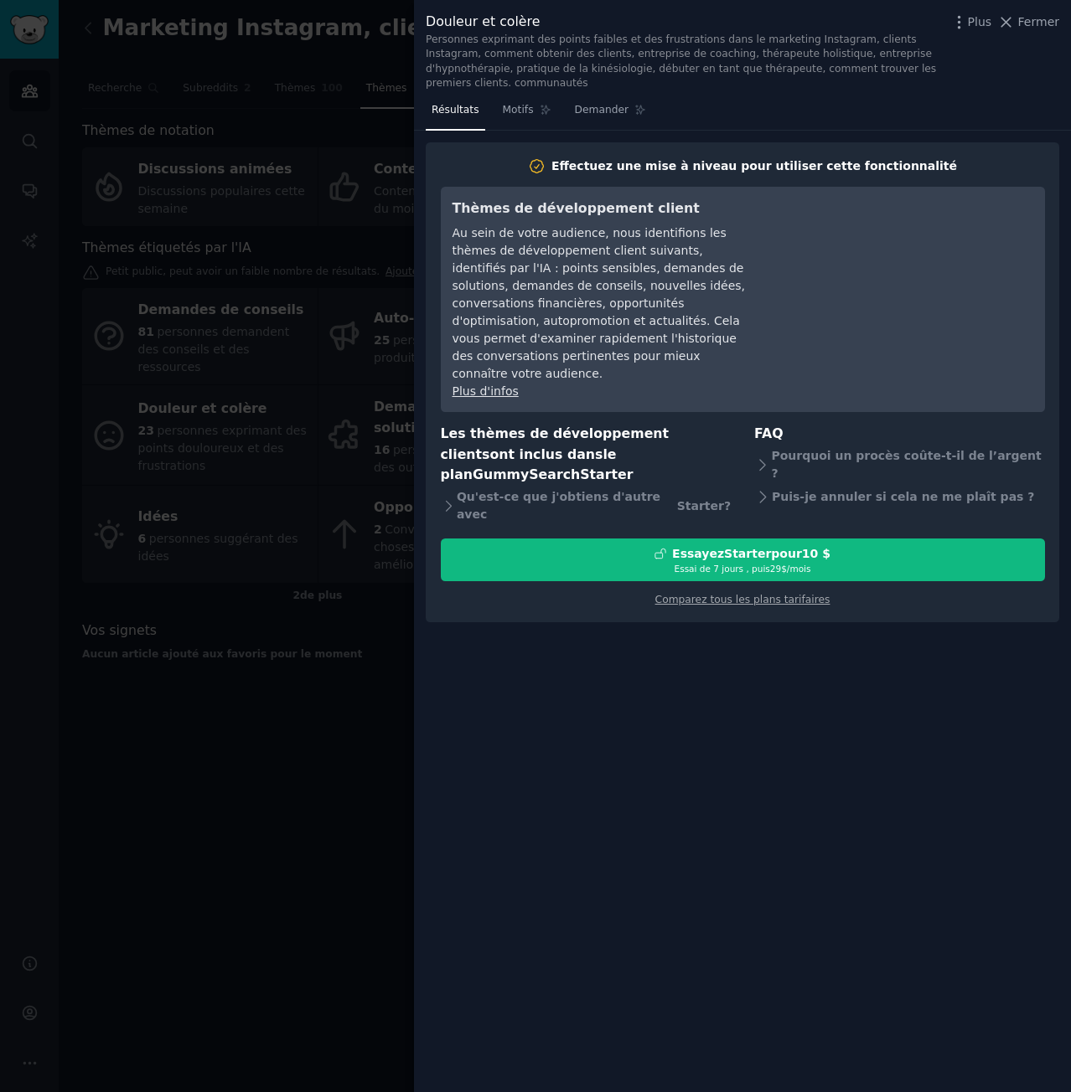
click at [133, 814] on div at bounding box center [535, 546] width 1071 height 1092
